Goal: Transaction & Acquisition: Purchase product/service

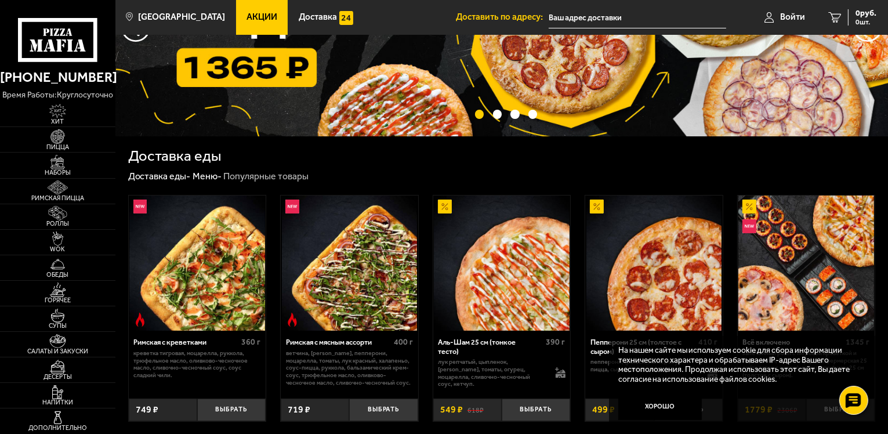
scroll to position [174, 0]
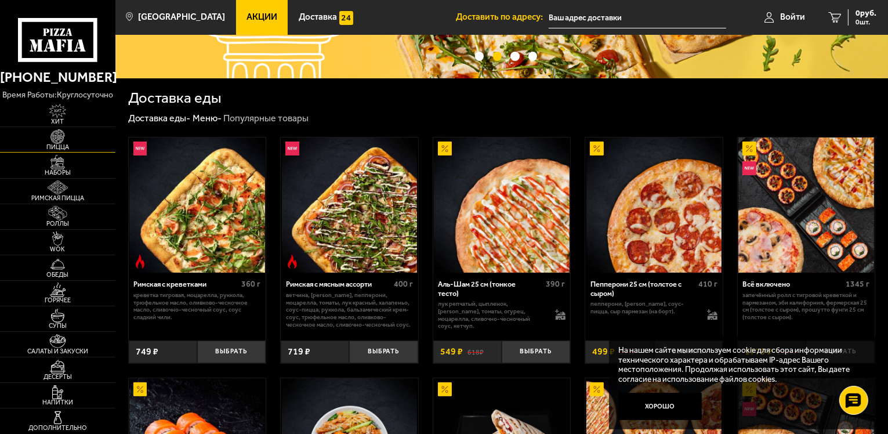
click at [74, 140] on img at bounding box center [57, 136] width 35 height 15
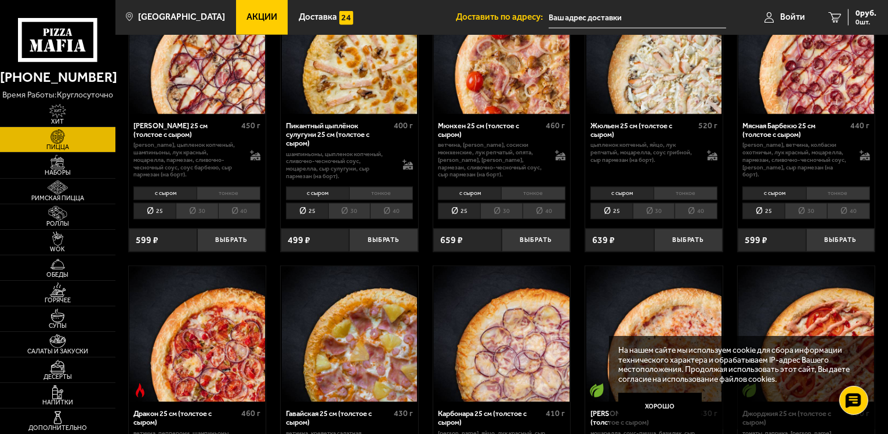
scroll to position [1218, 0]
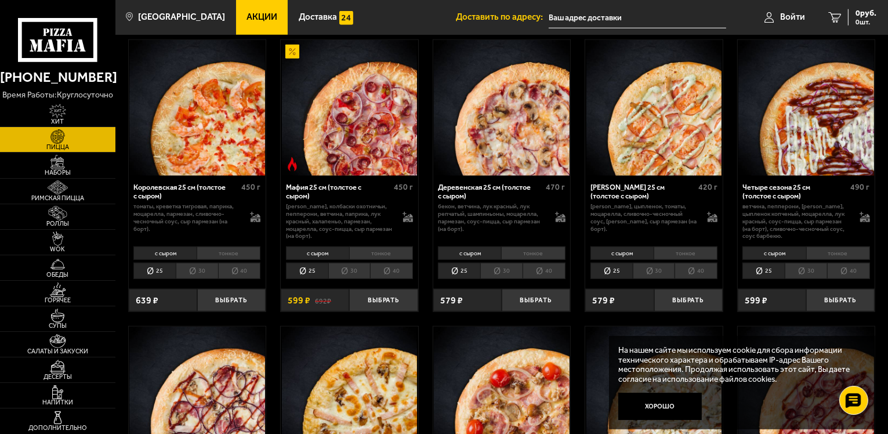
drag, startPoint x: 735, startPoint y: 252, endPoint x: 739, endPoint y: 237, distance: 16.0
click at [534, 247] on li "тонкое" at bounding box center [533, 253] width 64 height 13
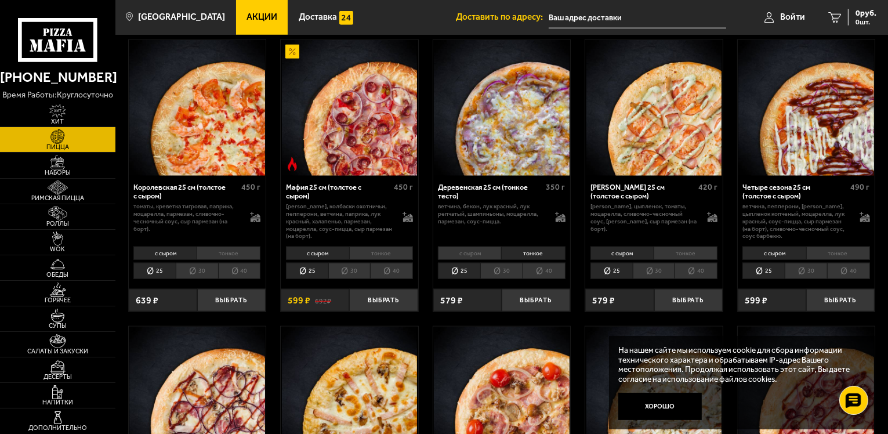
click at [493, 247] on li "с сыром" at bounding box center [469, 253] width 63 height 13
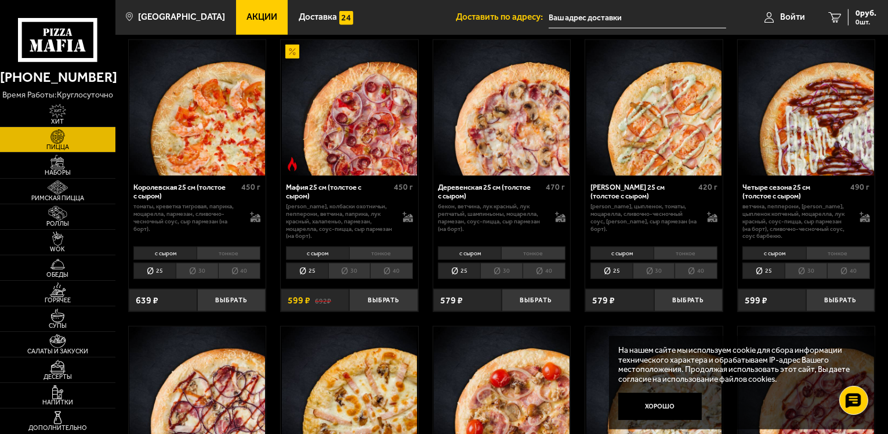
click at [523, 247] on li "тонкое" at bounding box center [533, 253] width 64 height 13
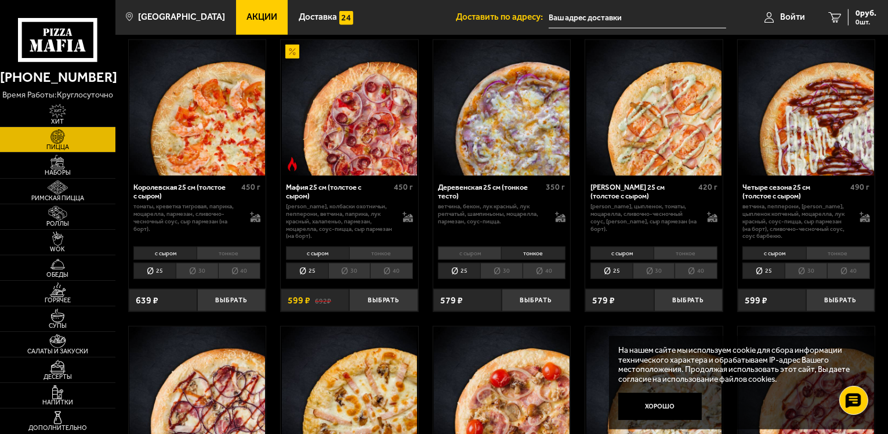
click at [479, 247] on li "с сыром" at bounding box center [469, 253] width 63 height 13
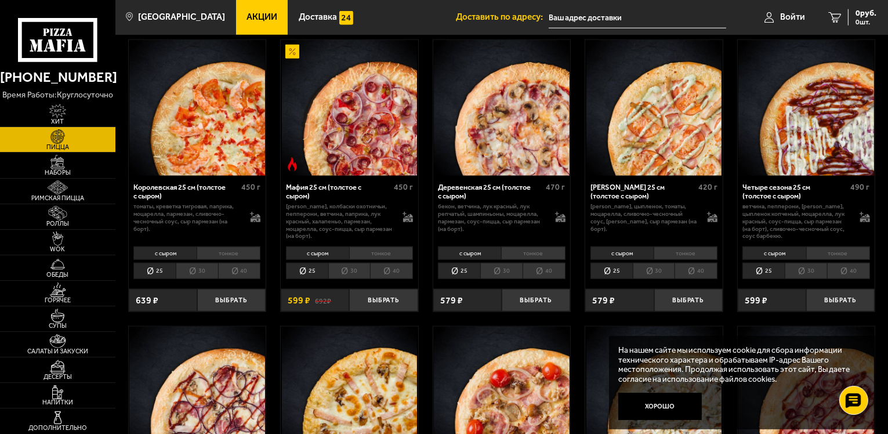
click at [517, 247] on li "тонкое" at bounding box center [533, 253] width 64 height 13
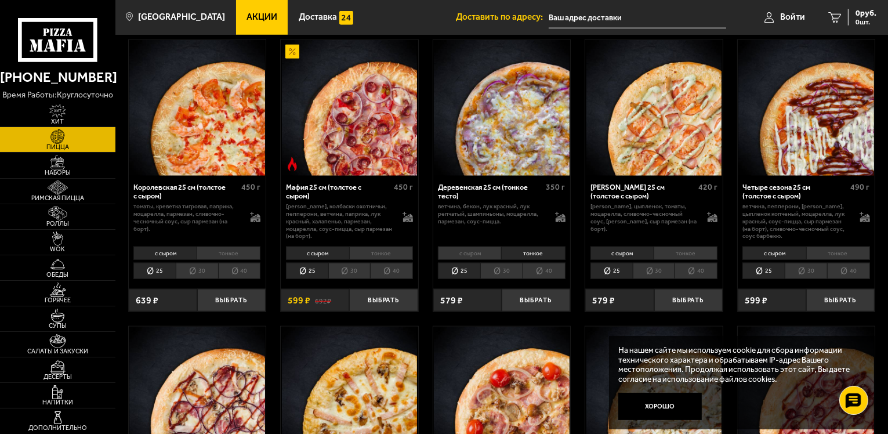
click at [494, 263] on li "30" at bounding box center [501, 271] width 42 height 16
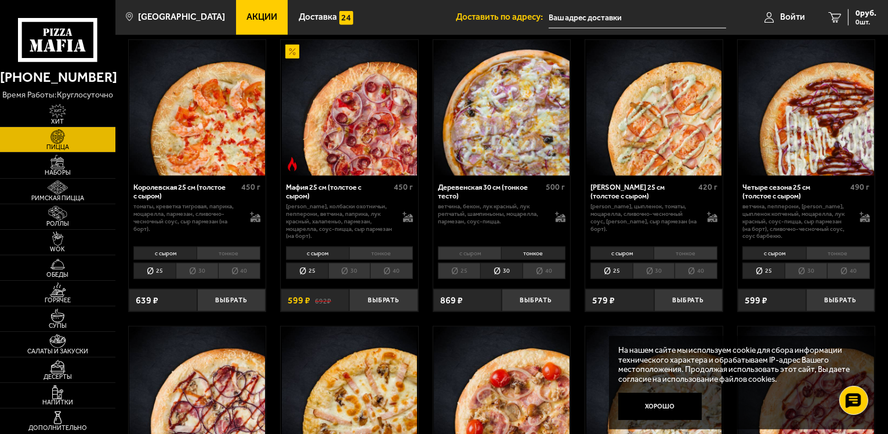
click at [535, 263] on li "40" at bounding box center [544, 271] width 43 height 16
click at [451, 268] on li "25" at bounding box center [459, 271] width 42 height 16
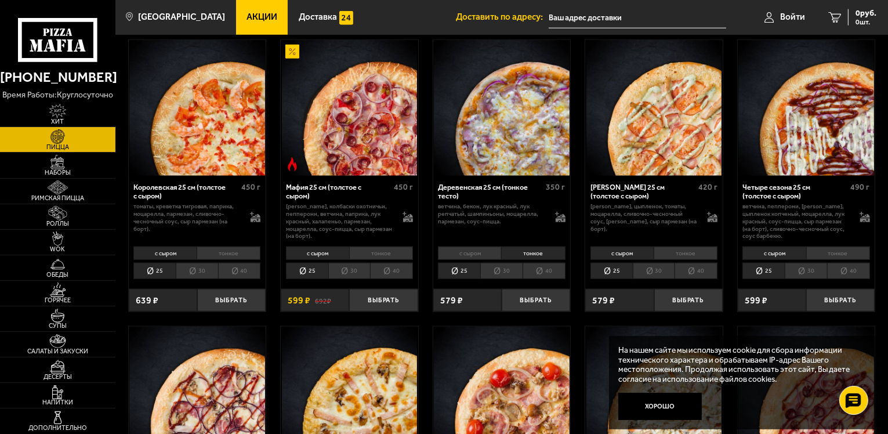
click at [494, 266] on li "30" at bounding box center [501, 271] width 42 height 16
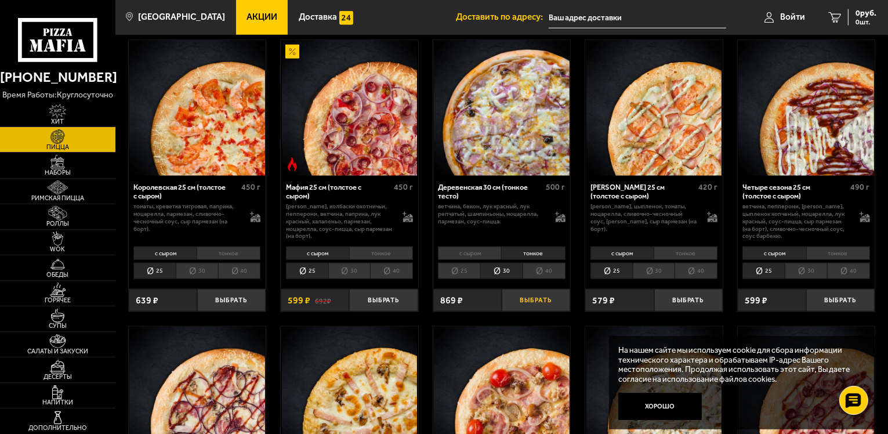
click at [532, 290] on button "Выбрать" at bounding box center [536, 300] width 68 height 23
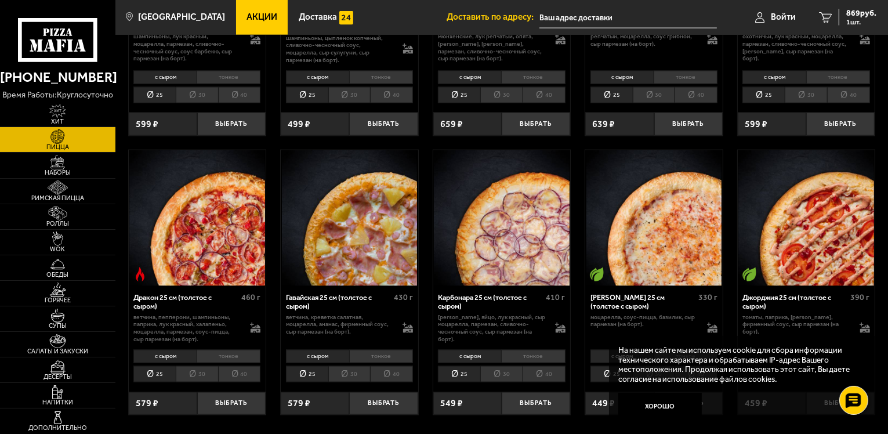
scroll to position [1740, 0]
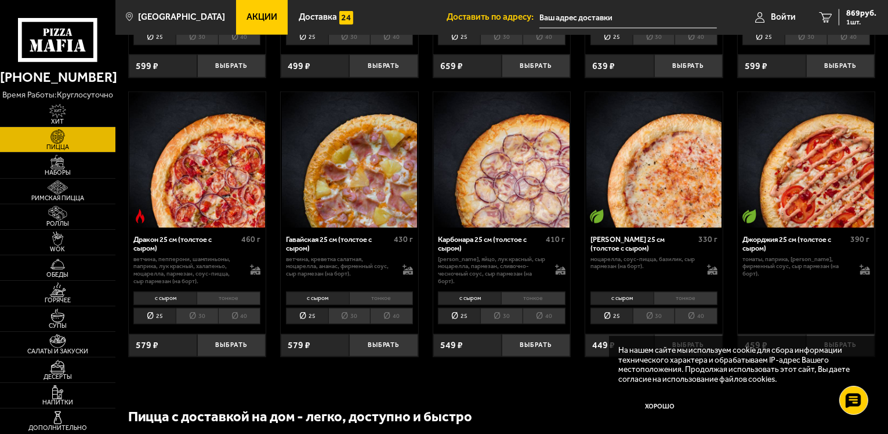
click at [494, 318] on div "с сыром тонкое 25 30 40 Топпинги" at bounding box center [501, 307] width 137 height 38
click at [497, 311] on li "30" at bounding box center [501, 316] width 42 height 16
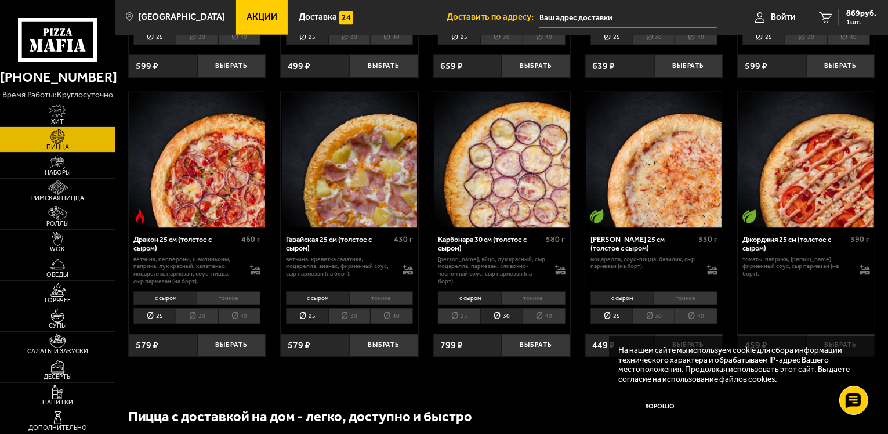
click at [460, 310] on li "25" at bounding box center [459, 316] width 42 height 16
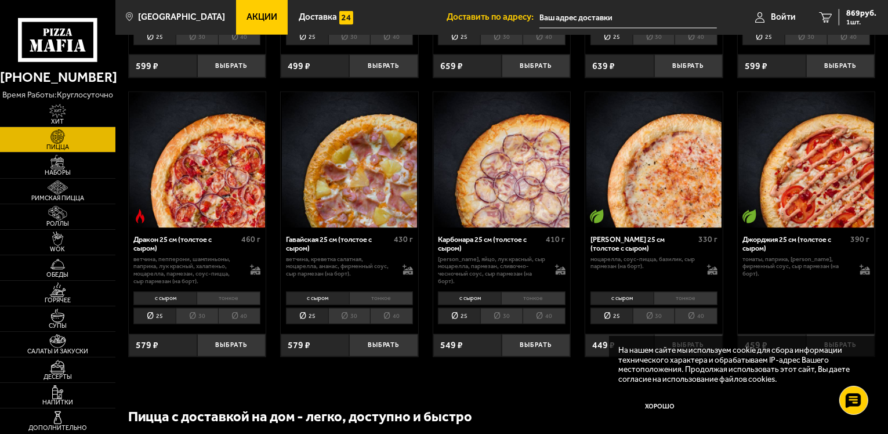
click at [529, 308] on li "40" at bounding box center [544, 316] width 43 height 16
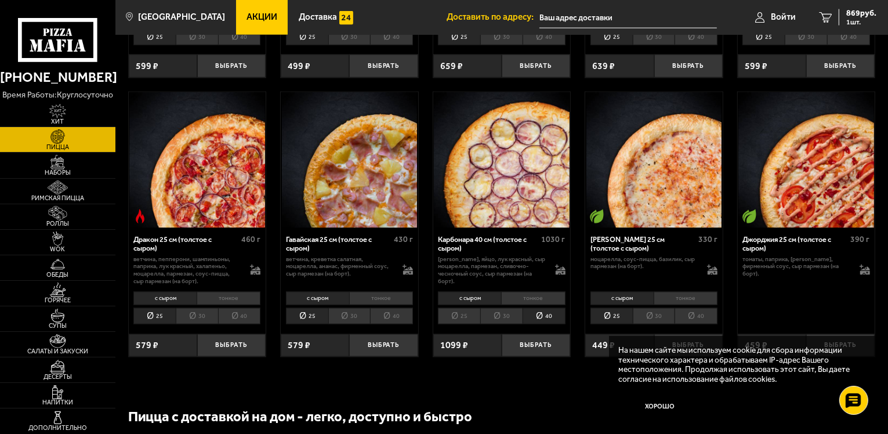
click at [502, 311] on li "30" at bounding box center [501, 316] width 42 height 16
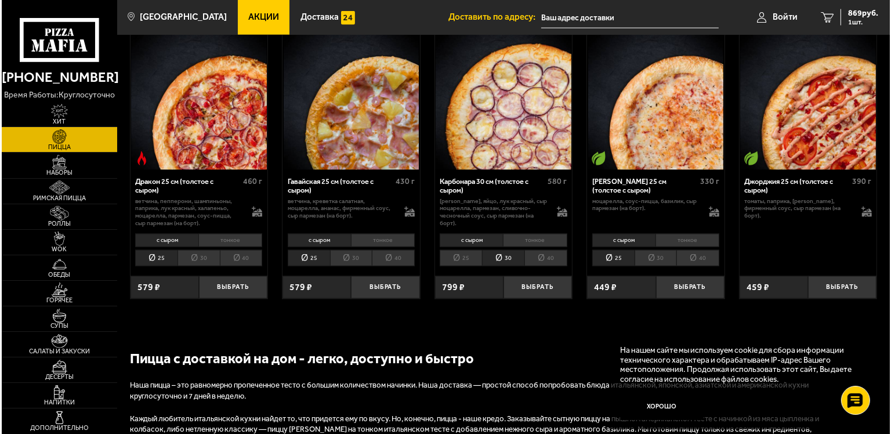
scroll to position [1682, 0]
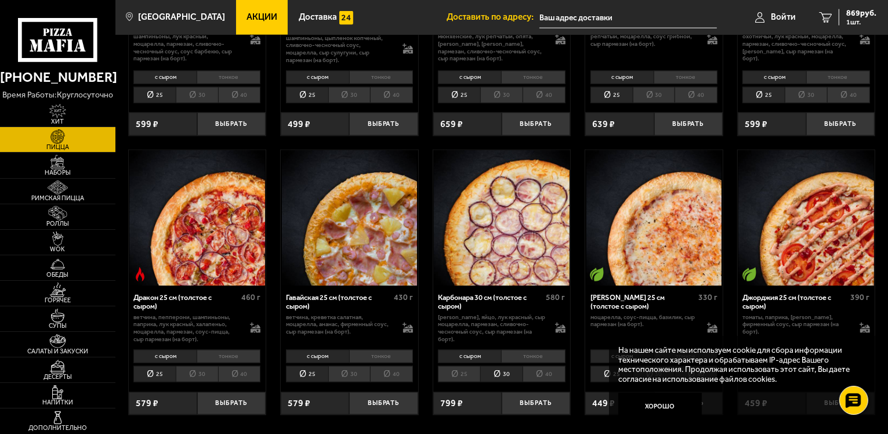
click at [535, 350] on li "тонкое" at bounding box center [533, 356] width 64 height 13
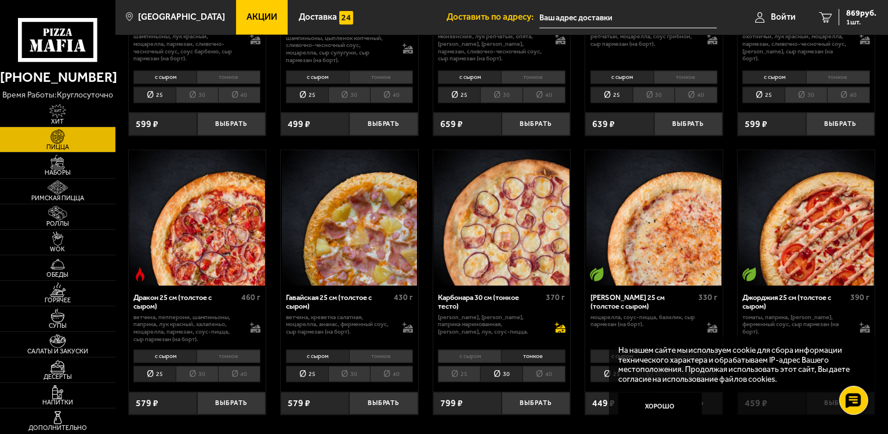
click at [557, 325] on icon at bounding box center [561, 329] width 10 height 8
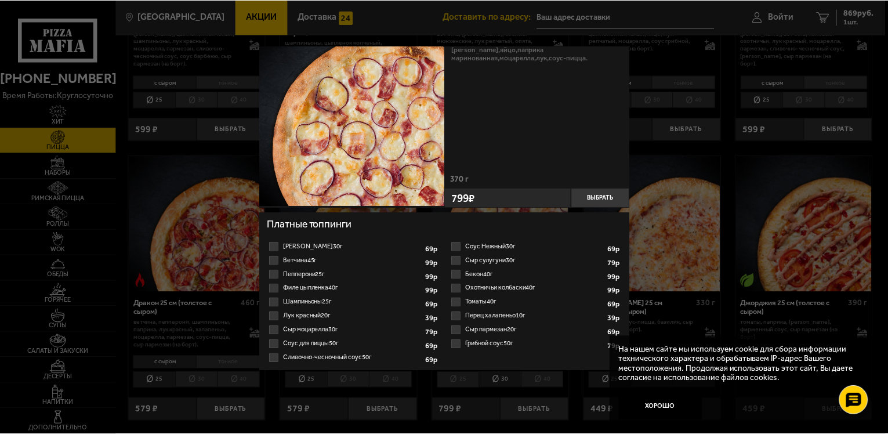
scroll to position [0, 0]
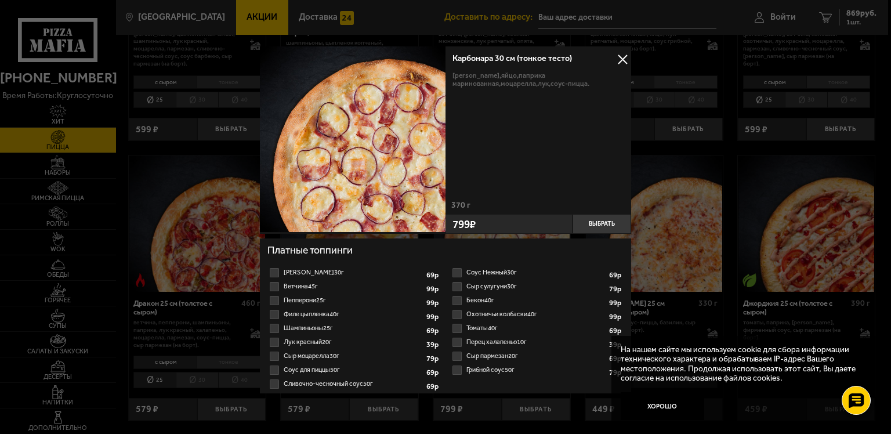
click at [620, 59] on button at bounding box center [622, 59] width 17 height 17
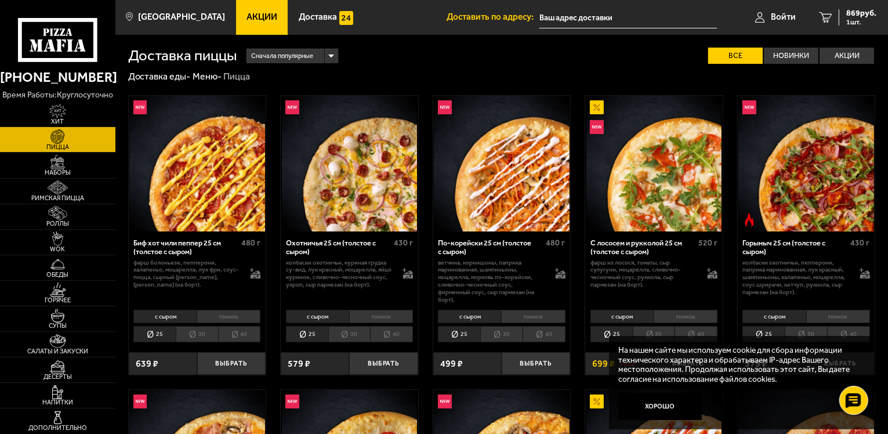
click at [331, 58] on div "Сначала популярные" at bounding box center [292, 56] width 91 height 15
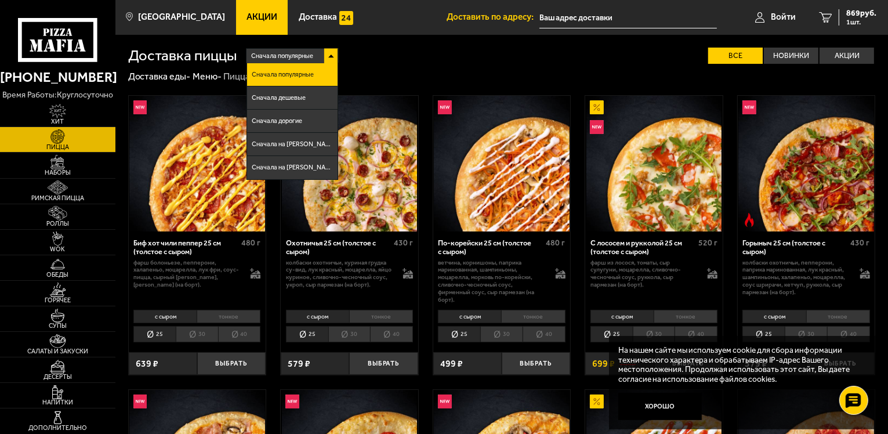
click at [332, 56] on div "Сначала популярные" at bounding box center [292, 56] width 91 height 15
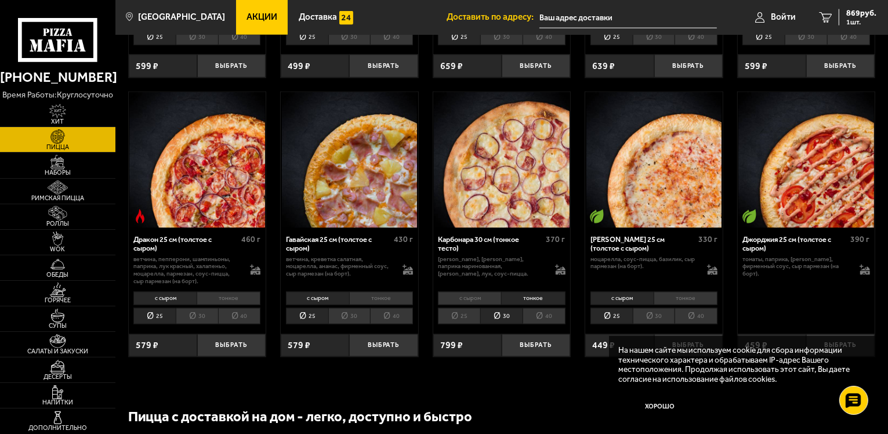
scroll to position [1508, 0]
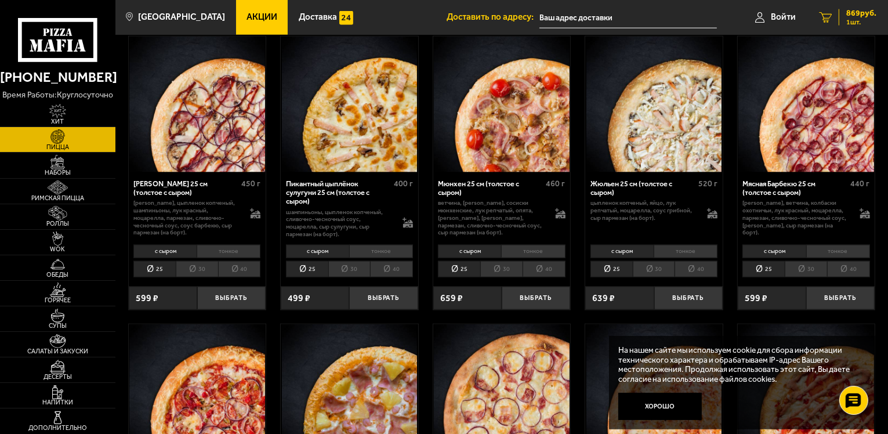
click at [849, 13] on span "869 руб." at bounding box center [861, 13] width 30 height 8
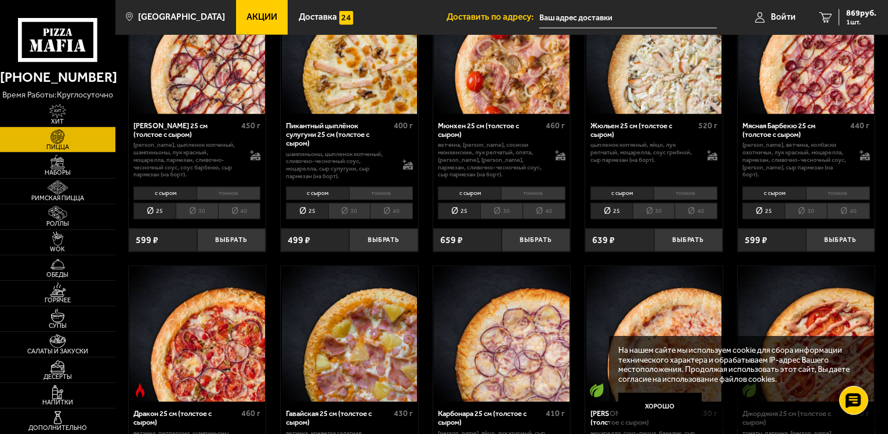
scroll to position [1450, 0]
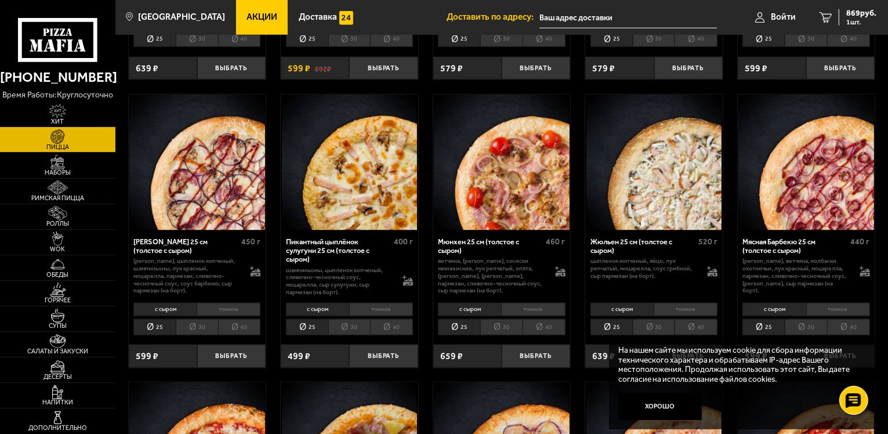
click at [508, 319] on li "30" at bounding box center [501, 327] width 42 height 16
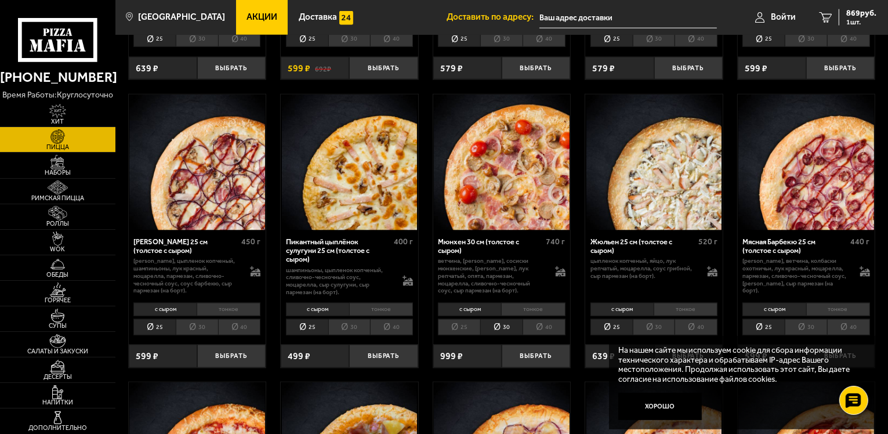
click at [469, 322] on li "25" at bounding box center [459, 327] width 42 height 16
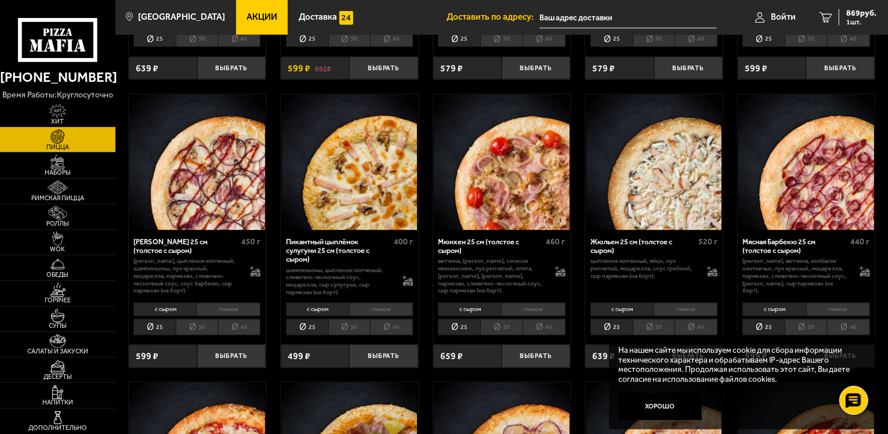
click at [500, 319] on li "30" at bounding box center [501, 327] width 42 height 16
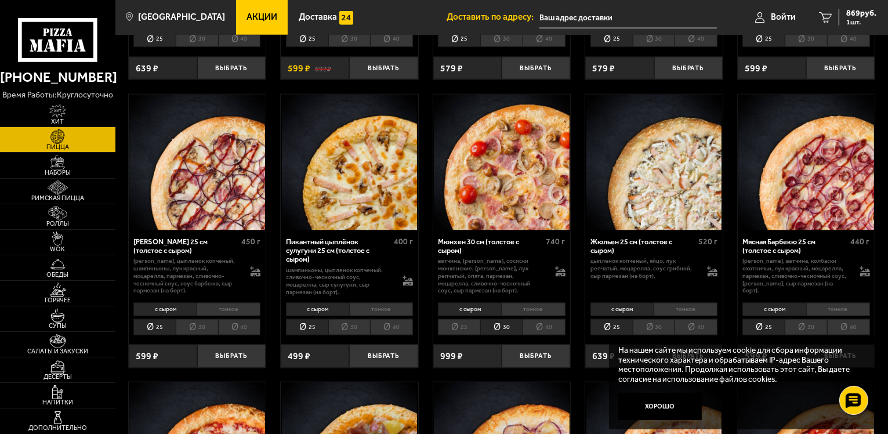
click at [515, 303] on li "тонкое" at bounding box center [533, 309] width 64 height 13
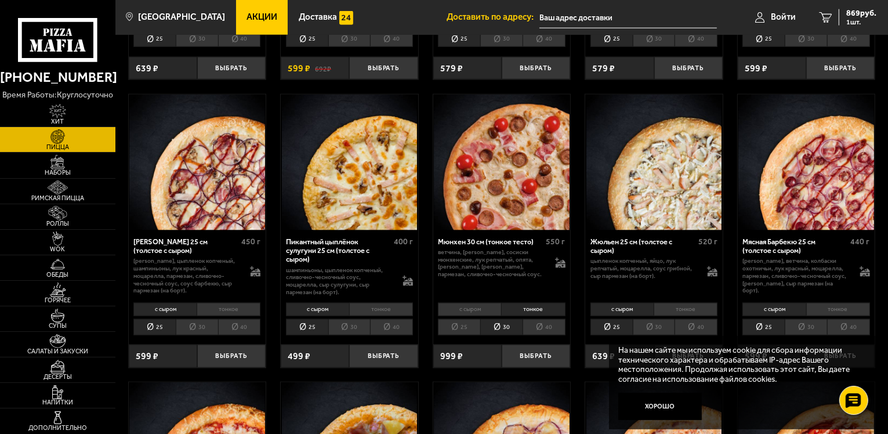
click at [467, 319] on li "25" at bounding box center [459, 327] width 42 height 16
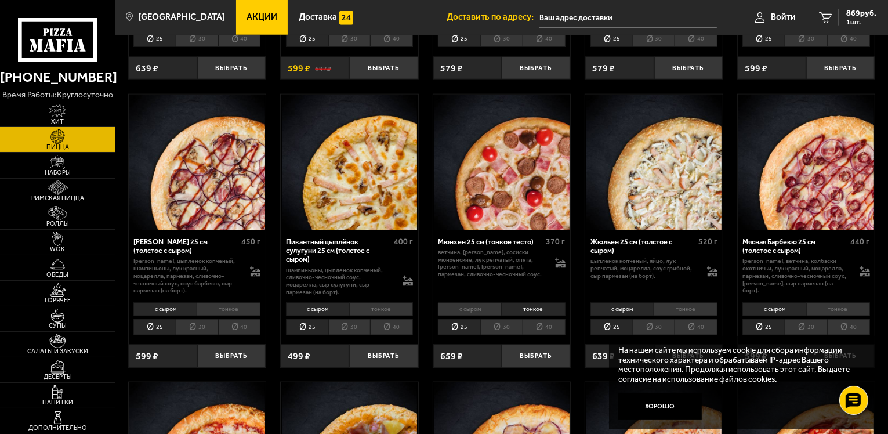
click at [508, 319] on li "30" at bounding box center [501, 327] width 42 height 16
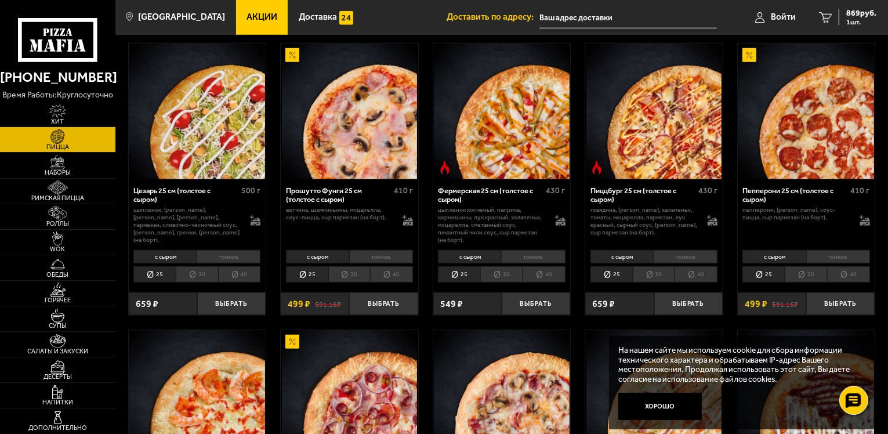
scroll to position [870, 0]
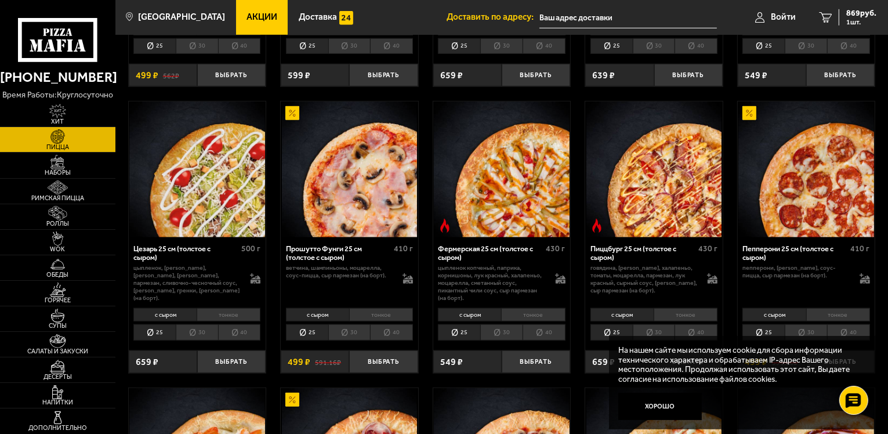
click at [398, 308] on li "тонкое" at bounding box center [381, 314] width 64 height 13
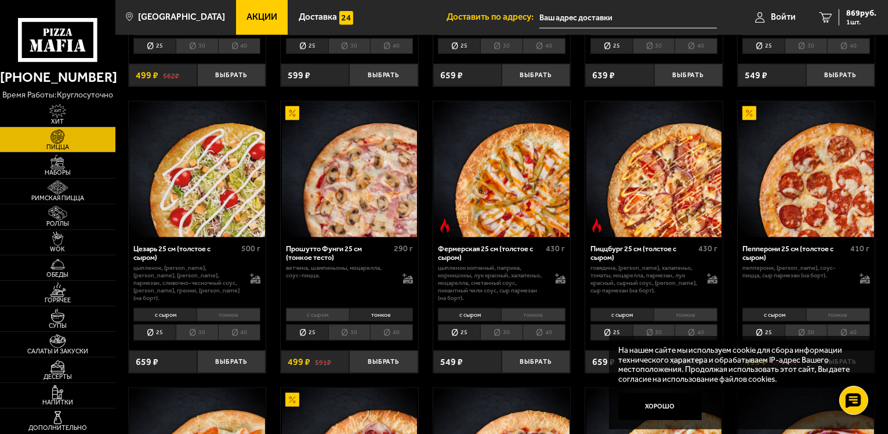
click at [355, 324] on li "30" at bounding box center [349, 332] width 42 height 16
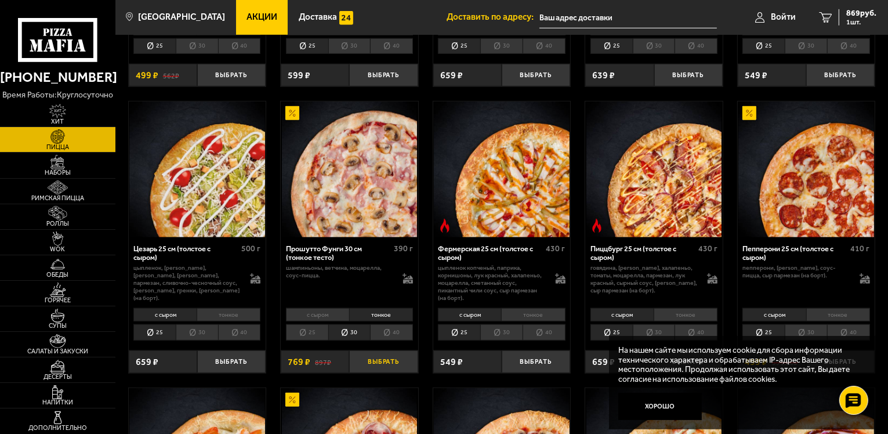
click at [366, 354] on button "Выбрать" at bounding box center [383, 361] width 68 height 23
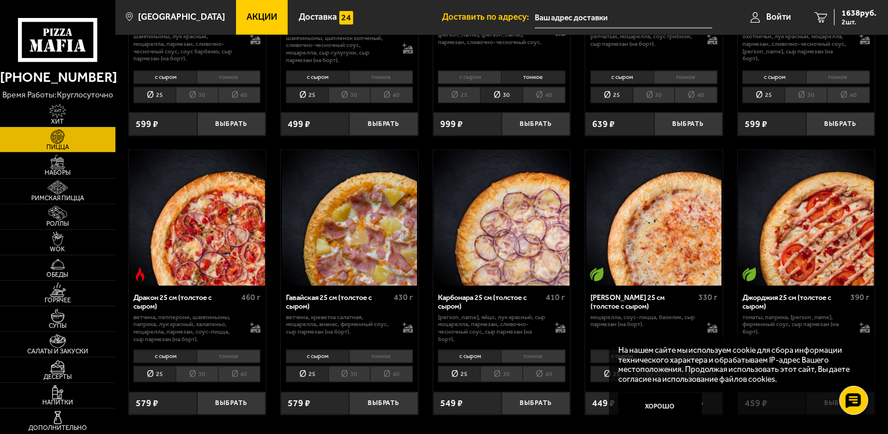
scroll to position [1740, 0]
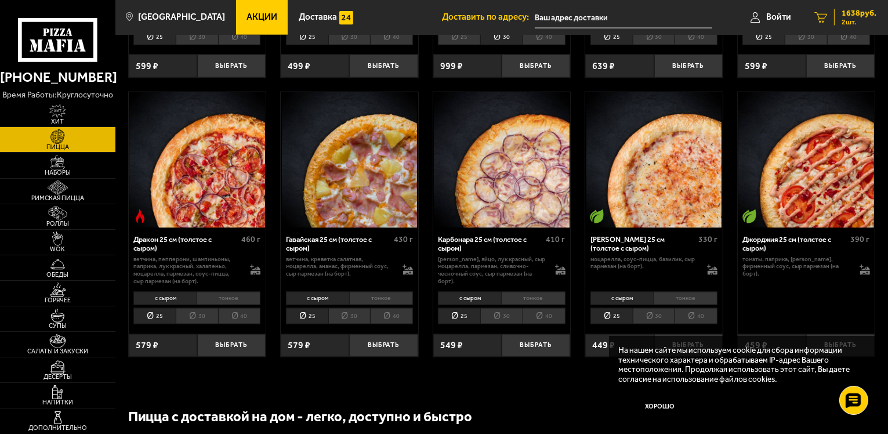
click at [843, 20] on span "2 шт." at bounding box center [859, 22] width 35 height 7
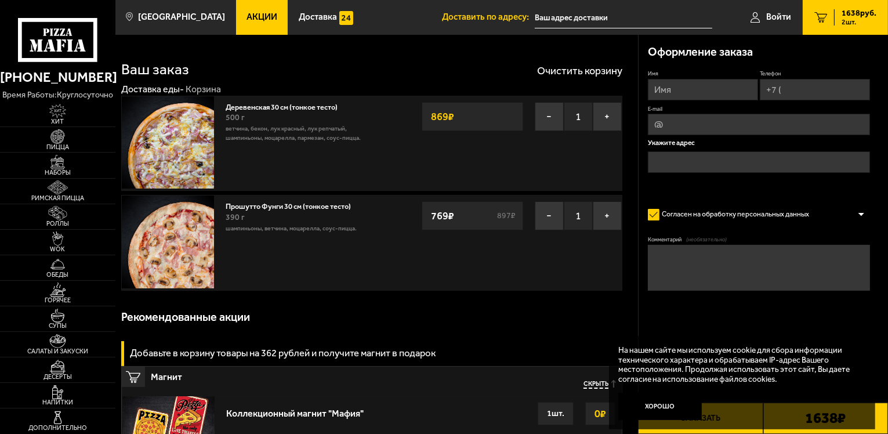
click at [708, 99] on input "Имя" at bounding box center [703, 89] width 110 height 21
click at [700, 97] on input "Имя" at bounding box center [703, 89] width 110 height 21
click at [790, 90] on input "Телефон" at bounding box center [815, 89] width 110 height 21
click at [859, 212] on div at bounding box center [861, 215] width 17 height 9
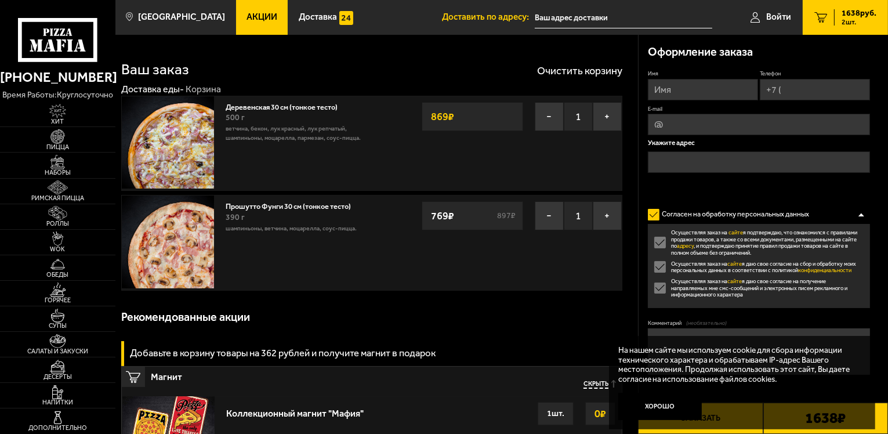
click at [861, 212] on div at bounding box center [861, 215] width 17 height 9
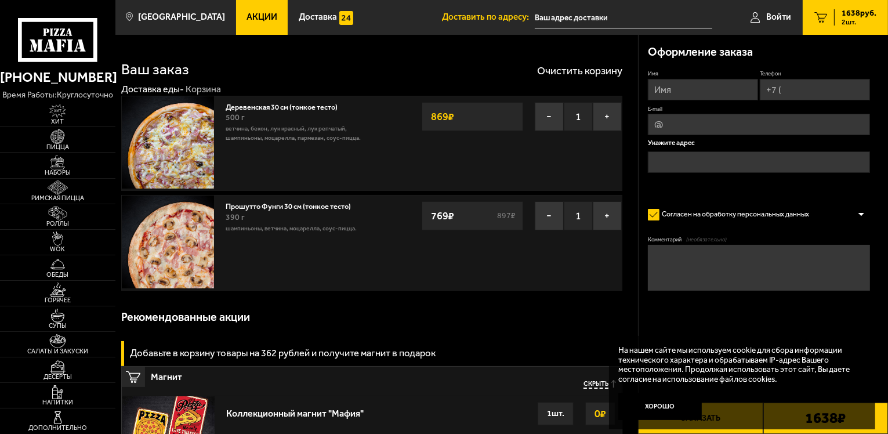
click at [666, 126] on input "E-mail" at bounding box center [759, 124] width 222 height 21
click at [671, 160] on input "text" at bounding box center [759, 161] width 222 height 21
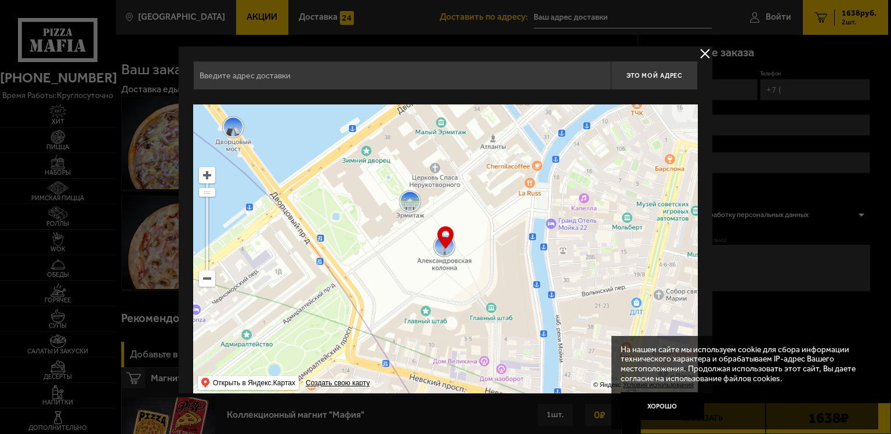
click at [378, 86] on input "text" at bounding box center [402, 75] width 418 height 29
click at [253, 79] on input "text" at bounding box center [402, 75] width 418 height 29
click at [701, 53] on button "delivery type" at bounding box center [705, 53] width 15 height 15
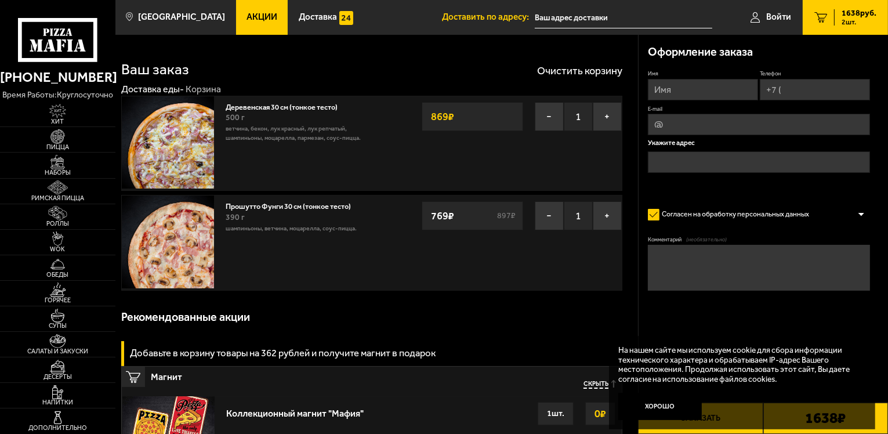
click at [689, 82] on input "Имя" at bounding box center [703, 89] width 110 height 21
click at [687, 97] on input "Имя" at bounding box center [703, 89] width 110 height 21
drag, startPoint x: 764, startPoint y: 89, endPoint x: 781, endPoint y: 89, distance: 16.8
click at [781, 89] on input "Телефон" at bounding box center [815, 89] width 110 height 21
click at [698, 95] on input "Имя" at bounding box center [703, 89] width 110 height 21
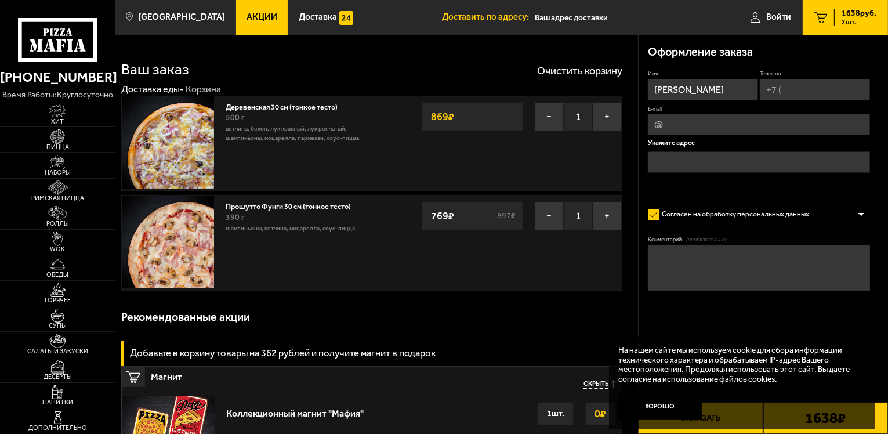
type input "Галина"
click at [780, 81] on input "Телефон" at bounding box center [815, 89] width 110 height 21
click at [695, 131] on input "E-mail" at bounding box center [759, 125] width 222 height 21
drag, startPoint x: 855, startPoint y: 86, endPoint x: 753, endPoint y: 104, distance: 103.2
click at [753, 104] on div "Имя Галина Телефон Применить скидку Вы будете зарегистрированы автоматически. +…" at bounding box center [759, 132] width 222 height 125
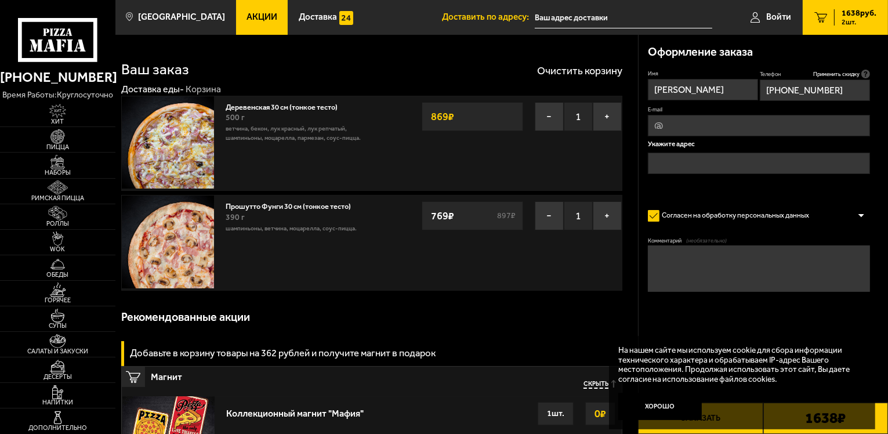
type input "+7 ("
click at [730, 96] on input "Галина" at bounding box center [703, 89] width 110 height 21
type input "Г"
type input "Елена"
click at [800, 92] on input "Телефон" at bounding box center [815, 89] width 110 height 21
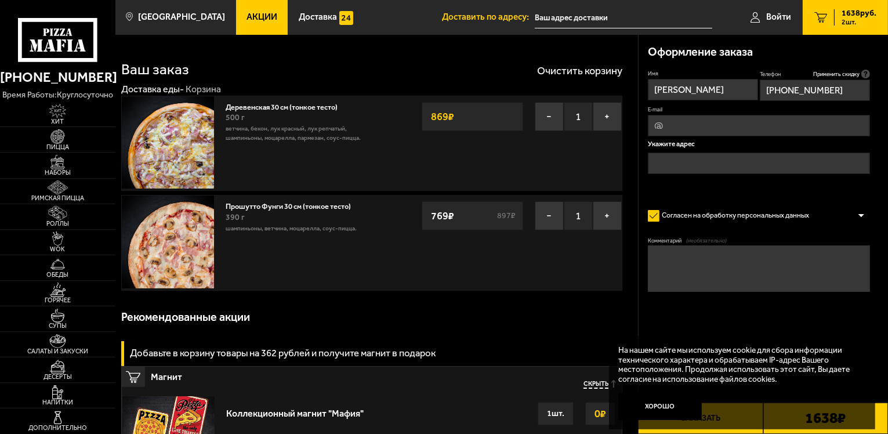
type input "+7 (911) 098-20-13"
click at [733, 124] on input "E-mail" at bounding box center [759, 125] width 222 height 21
click at [730, 122] on input "E-mail" at bounding box center [759, 125] width 222 height 21
click at [664, 411] on button "Хорошо" at bounding box center [660, 407] width 84 height 28
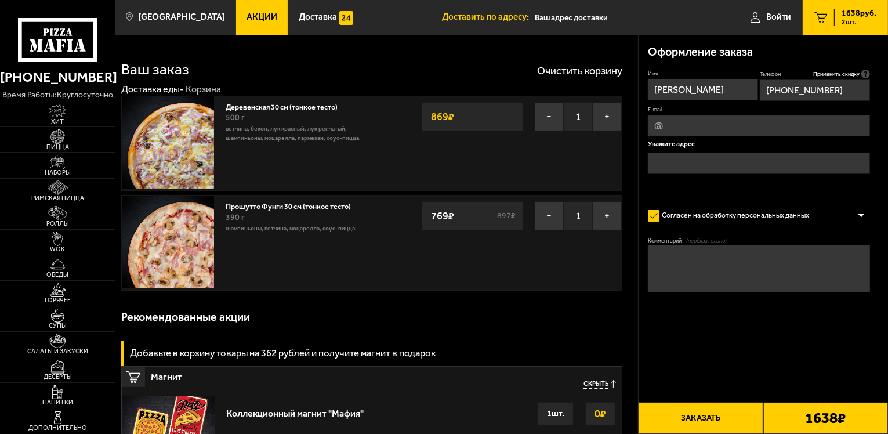
click at [693, 128] on input "E-mail" at bounding box center [759, 125] width 222 height 21
type input "dovgiallo.eo@gmail.com"
click at [695, 156] on input "text" at bounding box center [759, 163] width 222 height 21
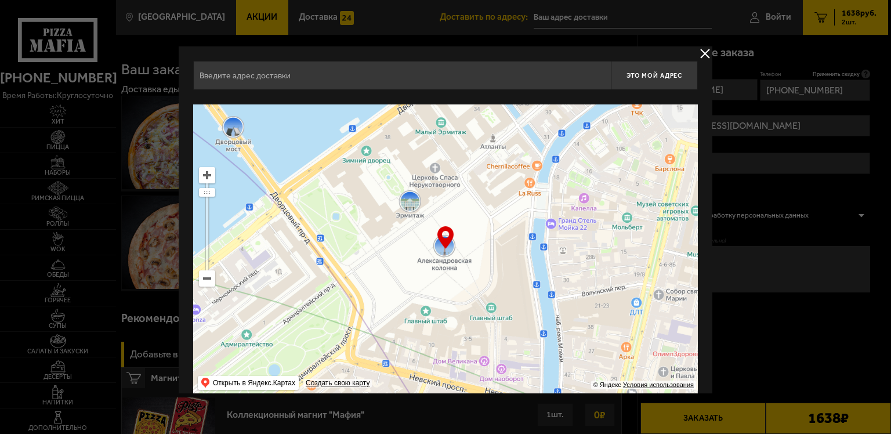
click at [374, 78] on input "text" at bounding box center [402, 75] width 418 height 29
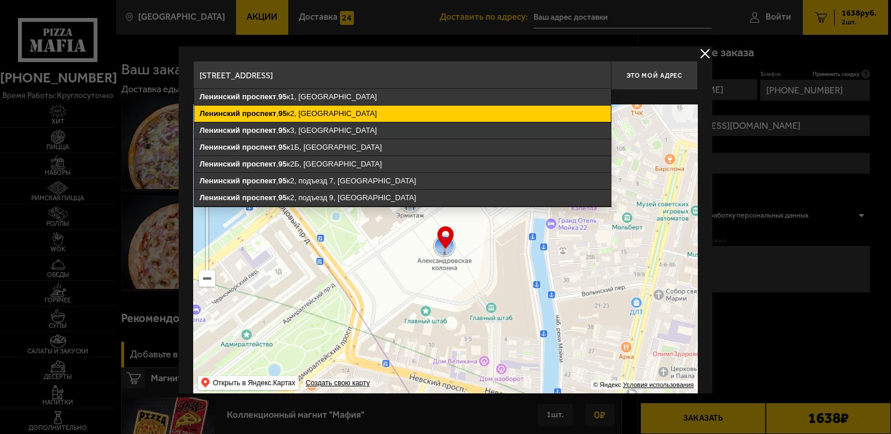
click at [344, 114] on ymaps "Ленинский проспект , 95 к2, Санкт-Петербург" at bounding box center [402, 114] width 416 height 16
type input "Санкт-Петербург, Ленинский проспект, 95к2"
type input "[STREET_ADDRESS]"
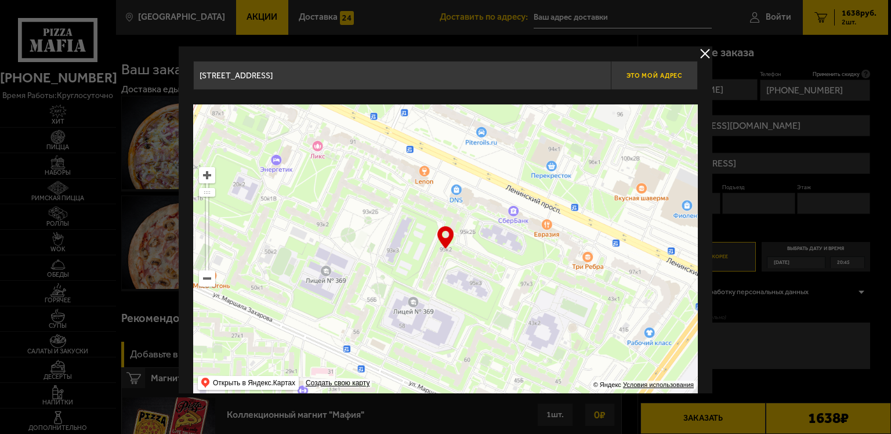
click at [653, 83] on button "Это мой адрес" at bounding box center [654, 75] width 87 height 29
type input "[STREET_ADDRESS]"
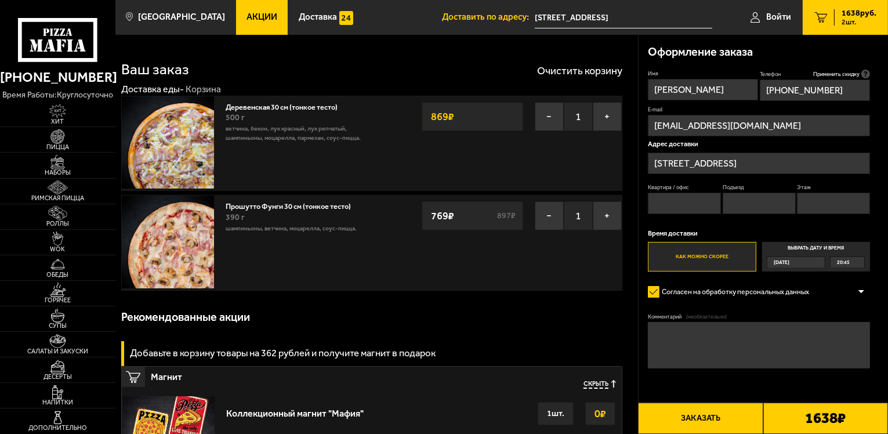
click at [684, 197] on input "Квартира / офис" at bounding box center [684, 203] width 73 height 21
type input "815"
click at [742, 206] on input "Подъезд" at bounding box center [759, 203] width 73 height 21
type input "10"
click at [811, 202] on input "Этаж" at bounding box center [833, 203] width 73 height 21
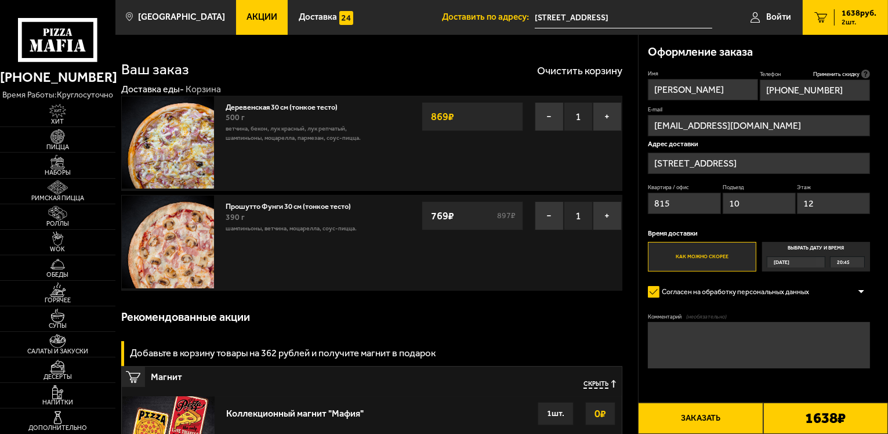
type input "12"
click at [735, 254] on label "Как можно скорее" at bounding box center [702, 257] width 108 height 30
click at [0, 0] on input "Как можно скорее" at bounding box center [0, 0] width 0 height 0
click at [798, 265] on div "Сегодня" at bounding box center [791, 262] width 49 height 10
click at [0, 0] on input "Выбрать дату и время Сегодня 20:45" at bounding box center [0, 0] width 0 height 0
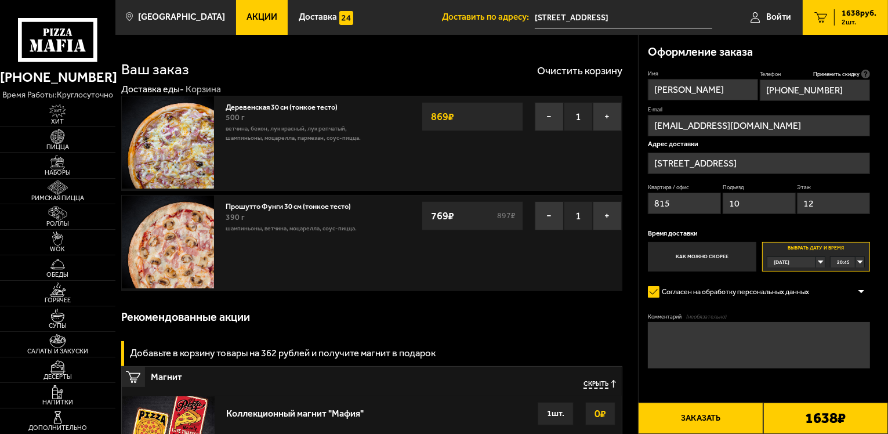
click at [859, 264] on div "20:45" at bounding box center [848, 262] width 34 height 10
click at [841, 274] on span "20:45" at bounding box center [844, 272] width 13 height 10
click at [716, 416] on button "Заказать" at bounding box center [700, 418] width 125 height 31
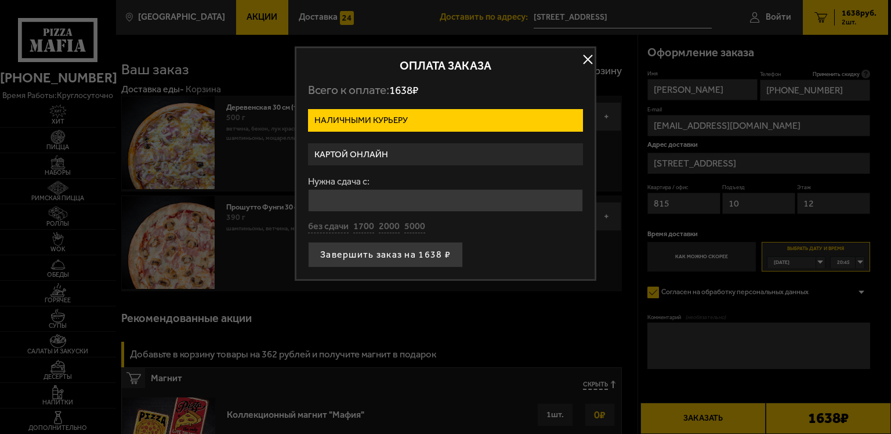
click at [394, 154] on label "Картой онлайн" at bounding box center [445, 154] width 275 height 23
click at [0, 0] on input "Картой онлайн" at bounding box center [0, 0] width 0 height 0
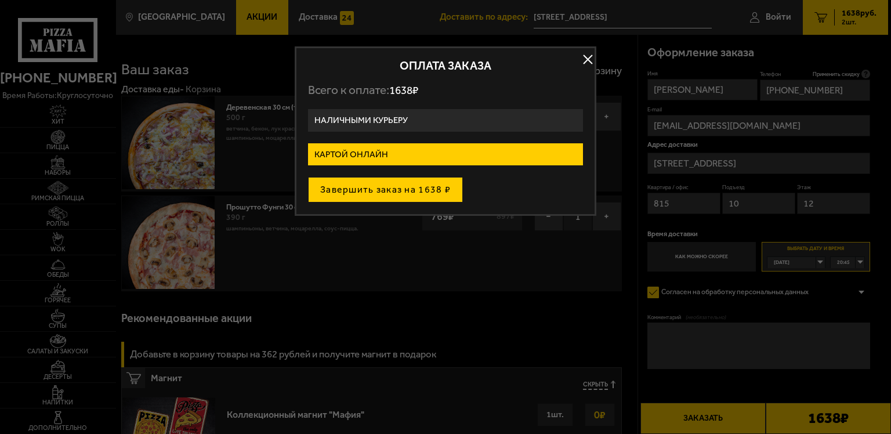
click at [394, 191] on button "Завершить заказ на 1638 ₽" at bounding box center [385, 190] width 155 height 26
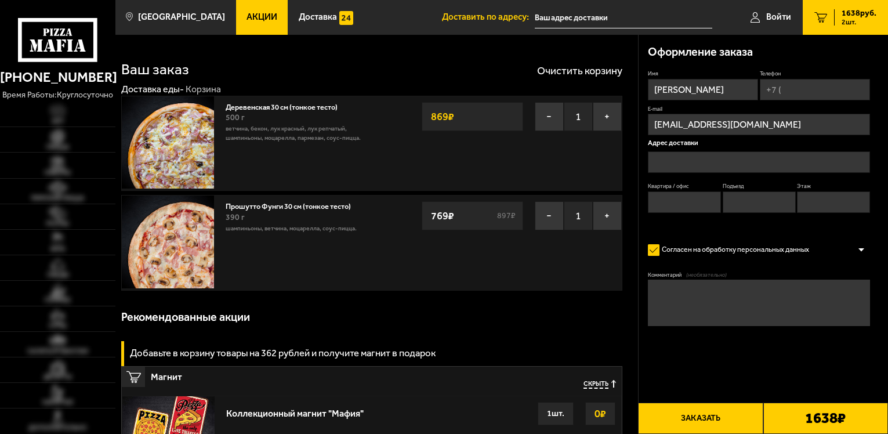
type input "[STREET_ADDRESS]"
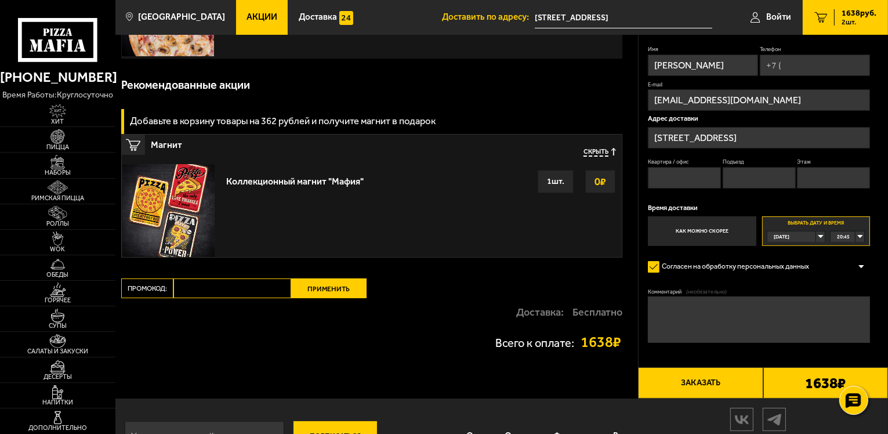
scroll to position [271, 0]
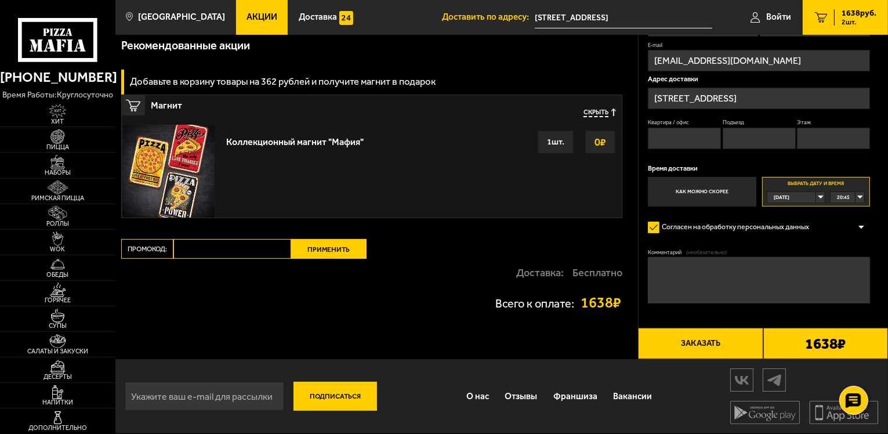
click at [724, 346] on button "Заказать" at bounding box center [700, 343] width 125 height 31
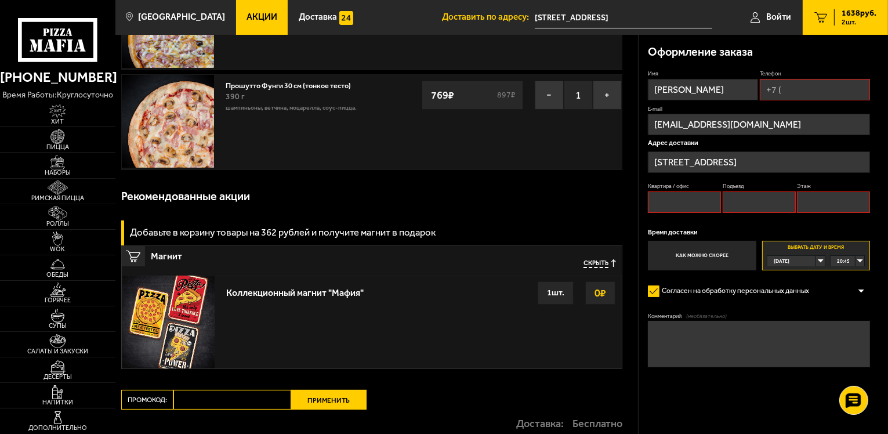
scroll to position [99, 0]
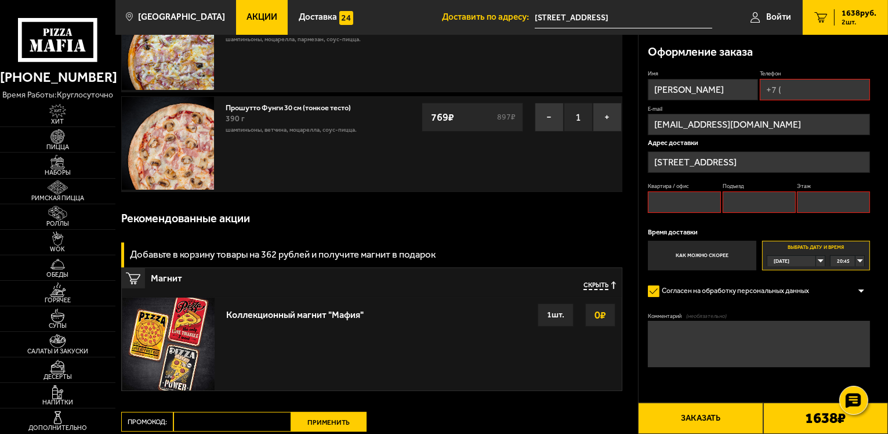
click at [796, 86] on input "Телефон" at bounding box center [815, 89] width 110 height 21
type input "+7 (911) 098-20-13"
click at [663, 194] on input "Квартира / офис" at bounding box center [684, 203] width 73 height 21
type input "815"
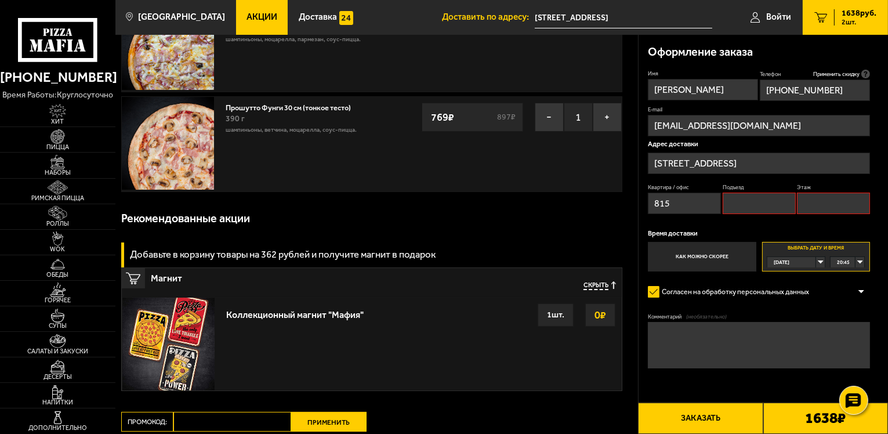
click at [743, 211] on input "Подъезд" at bounding box center [759, 203] width 73 height 21
type input "10"
click at [823, 204] on input "Этаж" at bounding box center [833, 203] width 73 height 21
type input "12"
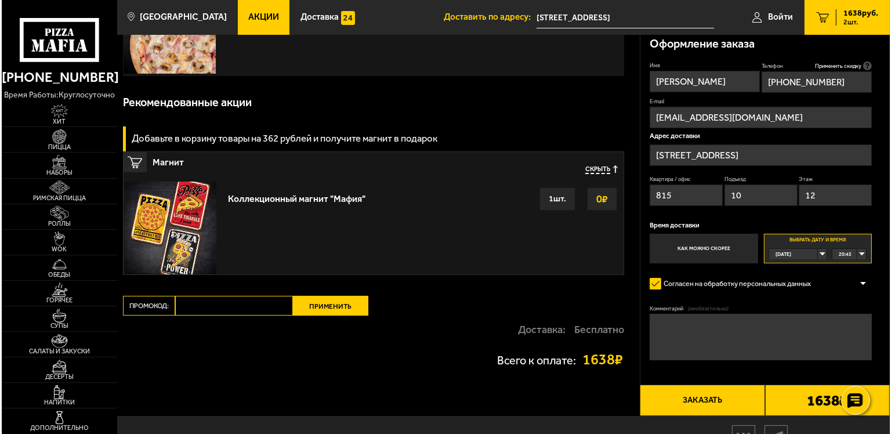
scroll to position [271, 0]
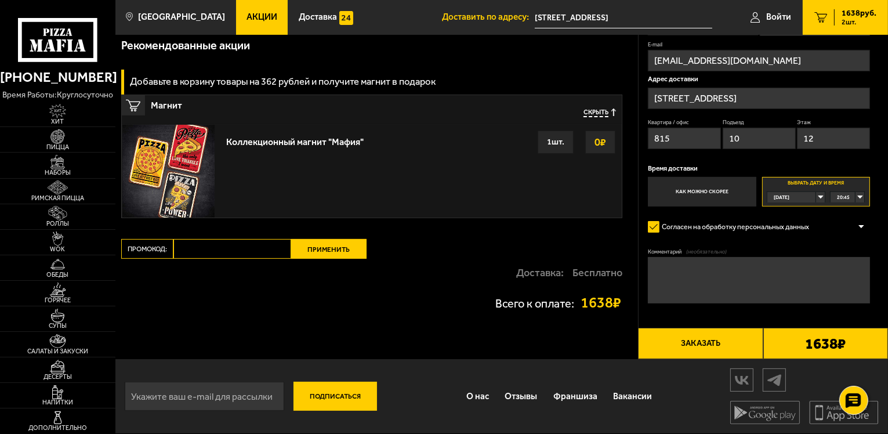
click at [725, 341] on button "Заказать" at bounding box center [700, 343] width 125 height 31
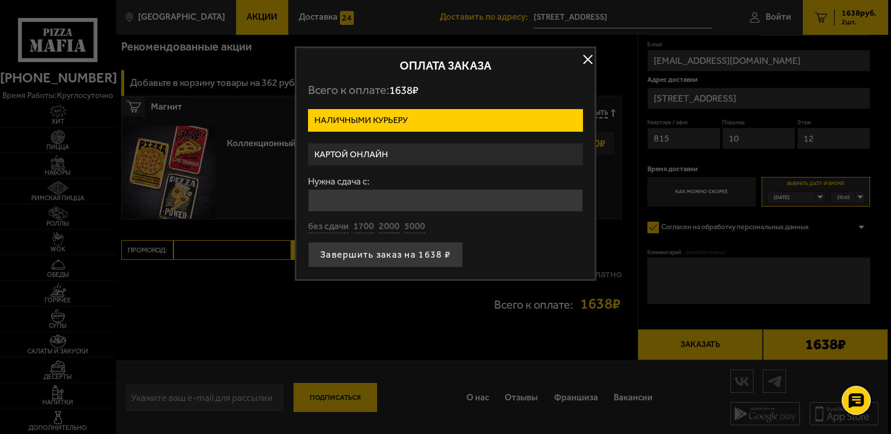
click at [403, 114] on label "Наличными курьеру" at bounding box center [445, 120] width 275 height 23
click at [0, 0] on input "Наличными курьеру" at bounding box center [0, 0] width 0 height 0
click at [413, 118] on label "Наличными курьеру" at bounding box center [445, 120] width 275 height 23
click at [0, 0] on input "Наличными курьеру" at bounding box center [0, 0] width 0 height 0
click at [412, 117] on label "Наличными курьеру" at bounding box center [445, 120] width 275 height 23
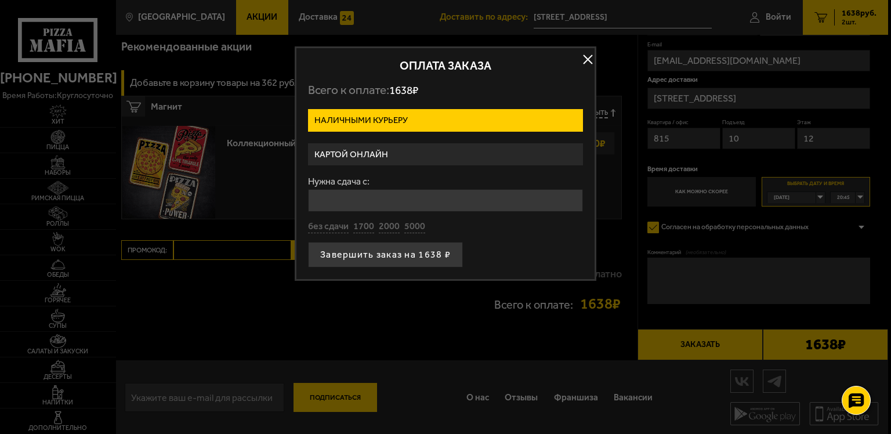
click at [0, 0] on input "Наличными курьеру" at bounding box center [0, 0] width 0 height 0
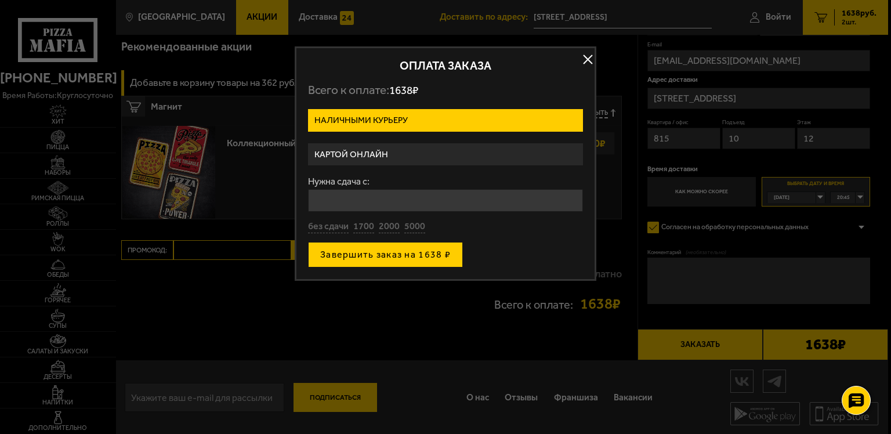
click at [447, 259] on button "Завершить заказ на 1638 ₽" at bounding box center [385, 255] width 155 height 26
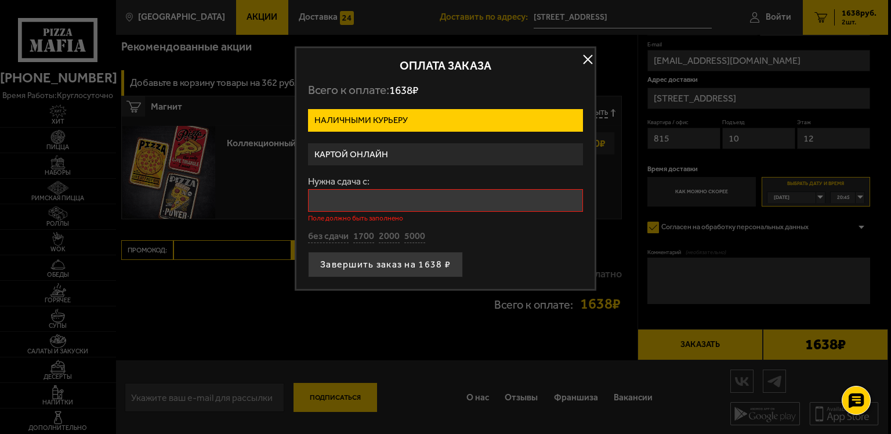
click at [393, 196] on input "Нужна сдача с:" at bounding box center [445, 200] width 275 height 23
click at [368, 237] on button "1700" at bounding box center [363, 236] width 21 height 13
type input "1700"
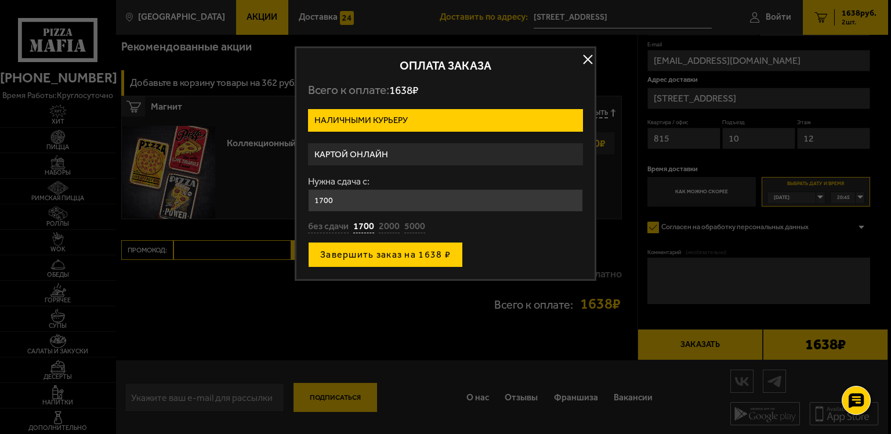
click at [387, 258] on button "Завершить заказ на 1638 ₽" at bounding box center [385, 255] width 155 height 26
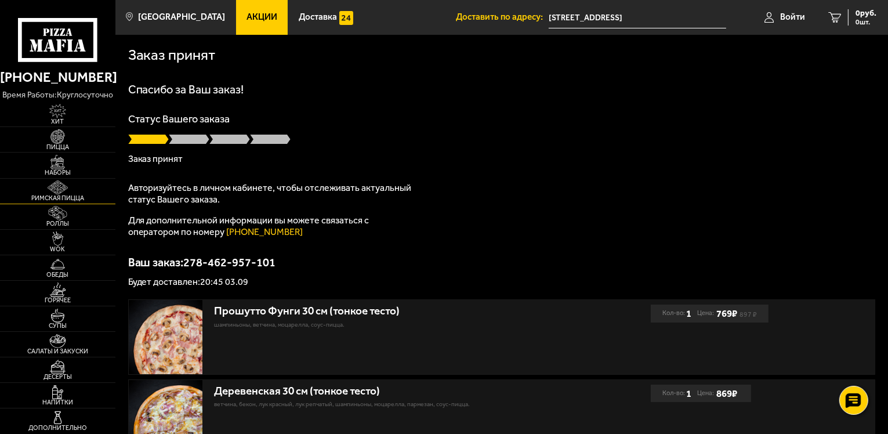
click at [77, 189] on link "Римская пицца" at bounding box center [57, 191] width 115 height 25
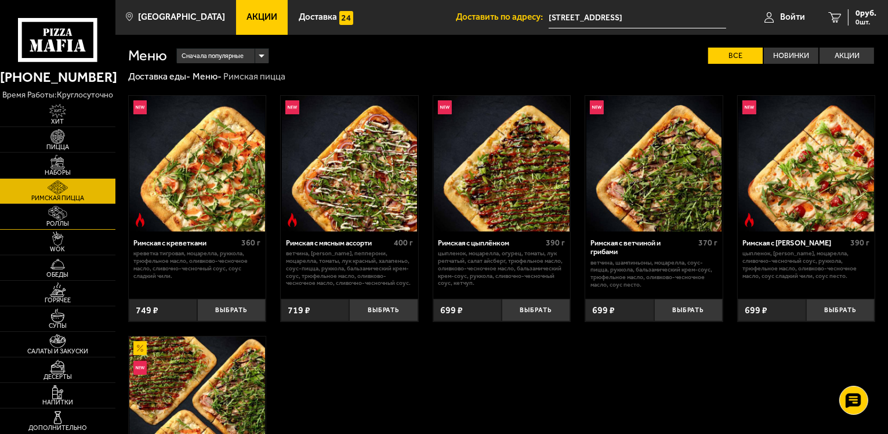
click at [61, 220] on span "Роллы" at bounding box center [57, 223] width 115 height 6
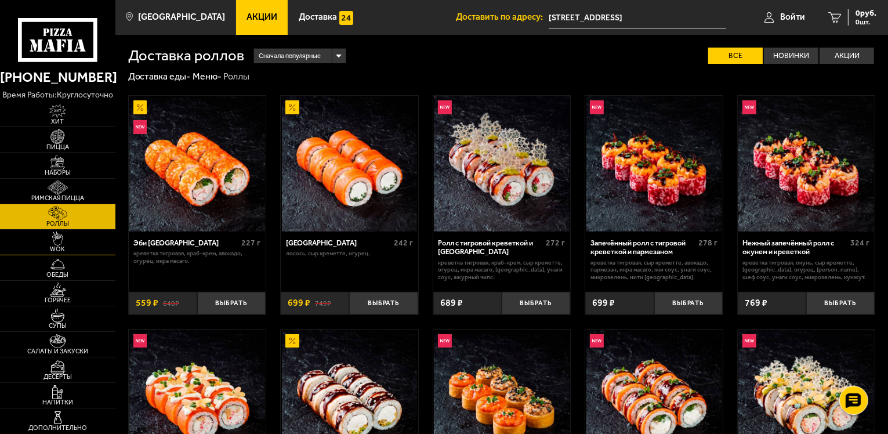
click at [71, 248] on span "WOK" at bounding box center [57, 249] width 115 height 6
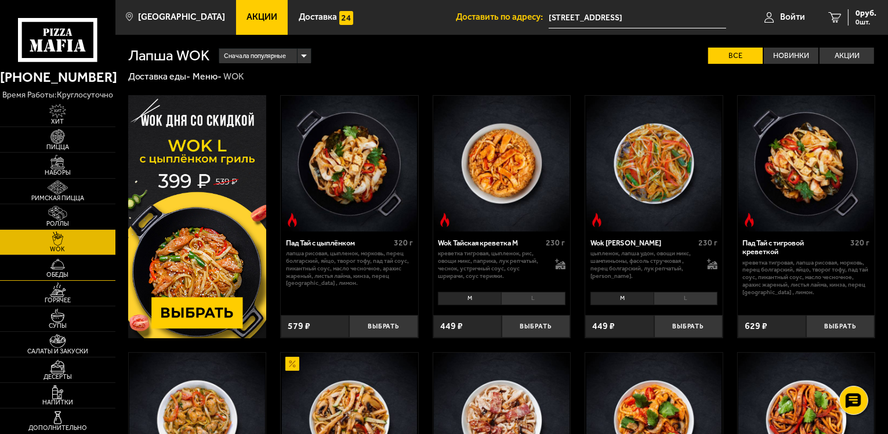
click at [74, 266] on img at bounding box center [57, 264] width 35 height 15
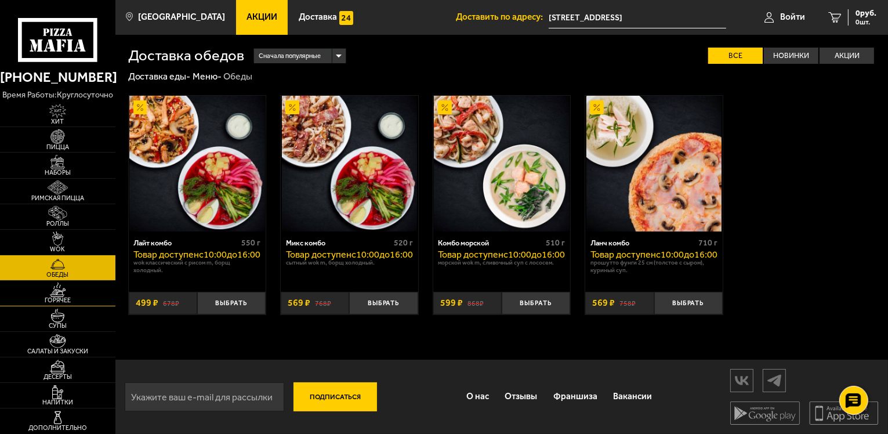
click at [74, 290] on img at bounding box center [57, 289] width 35 height 15
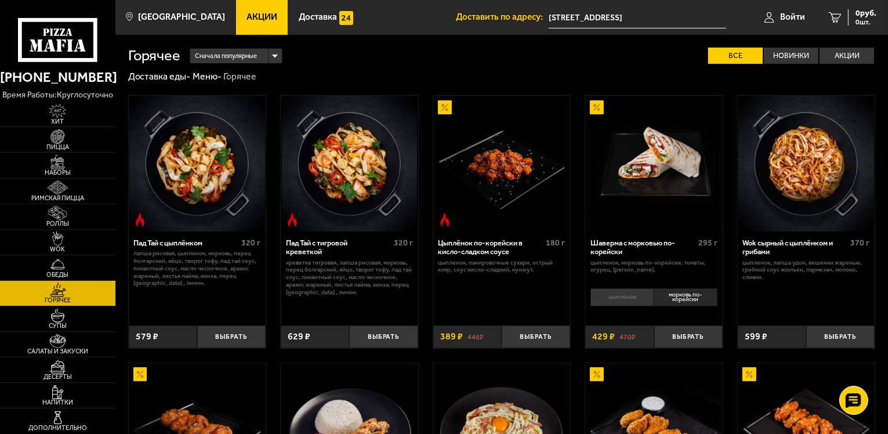
scroll to position [116, 0]
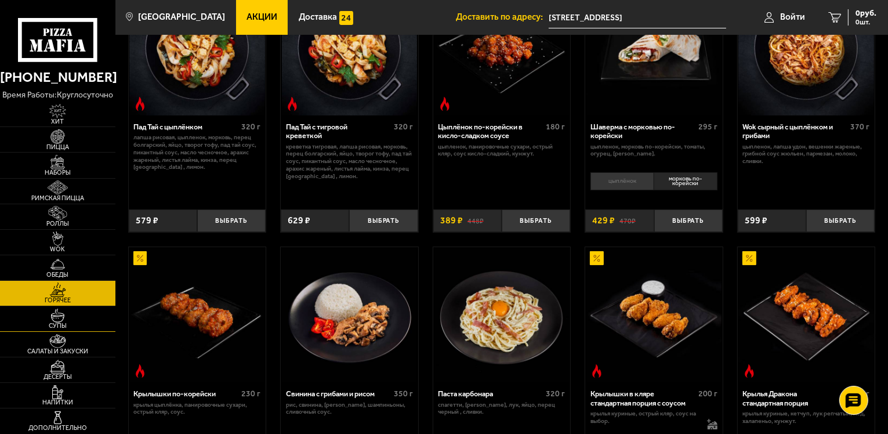
click at [78, 313] on link "Супы" at bounding box center [57, 318] width 115 height 25
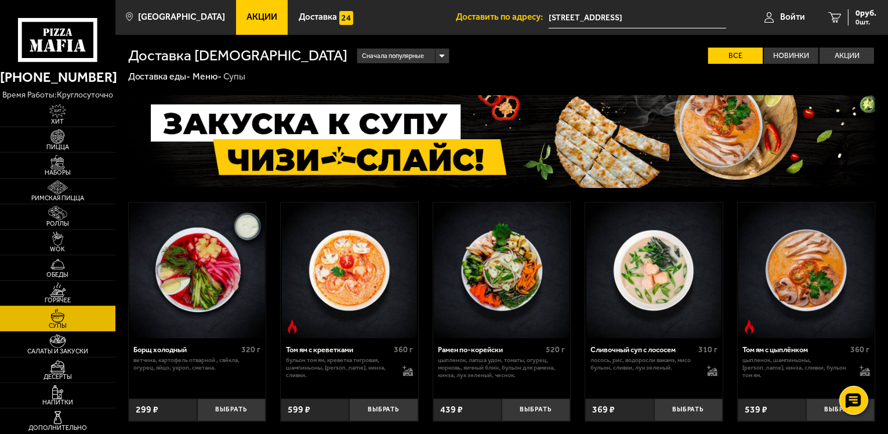
click at [79, 288] on link "Горячее" at bounding box center [57, 293] width 115 height 25
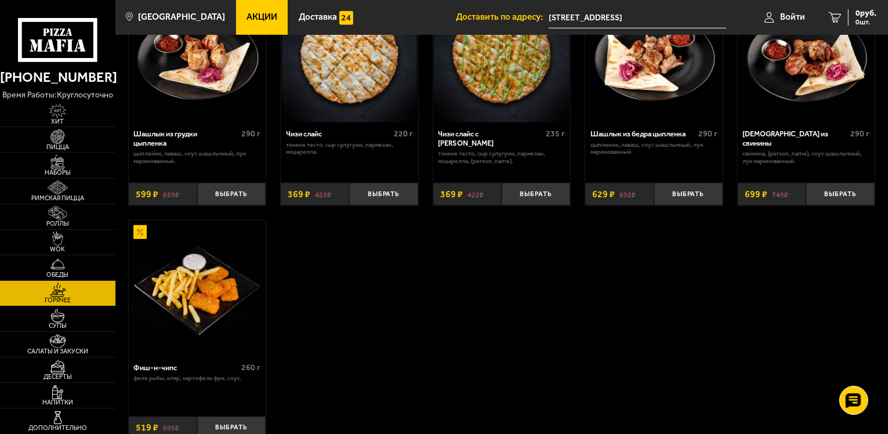
scroll to position [696, 0]
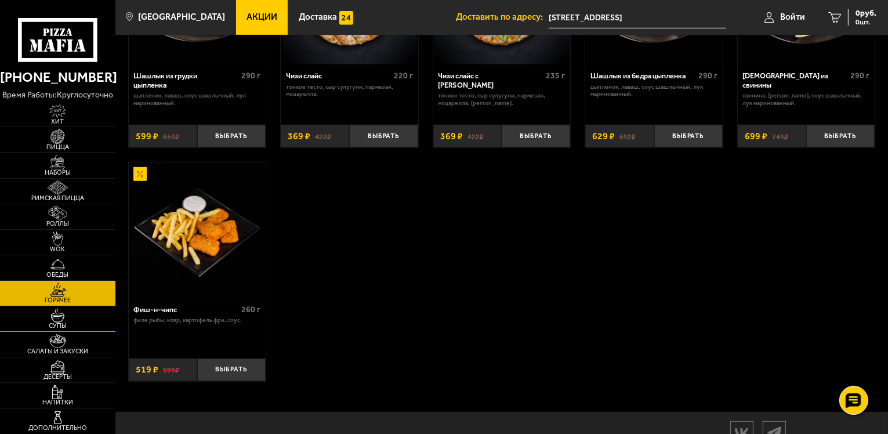
click at [107, 317] on link "Супы" at bounding box center [57, 318] width 115 height 25
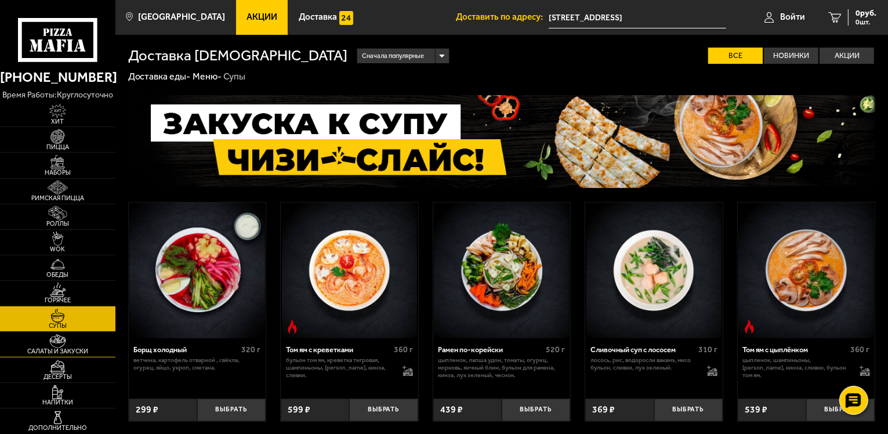
click at [99, 346] on link "Салаты и закуски" at bounding box center [57, 344] width 115 height 25
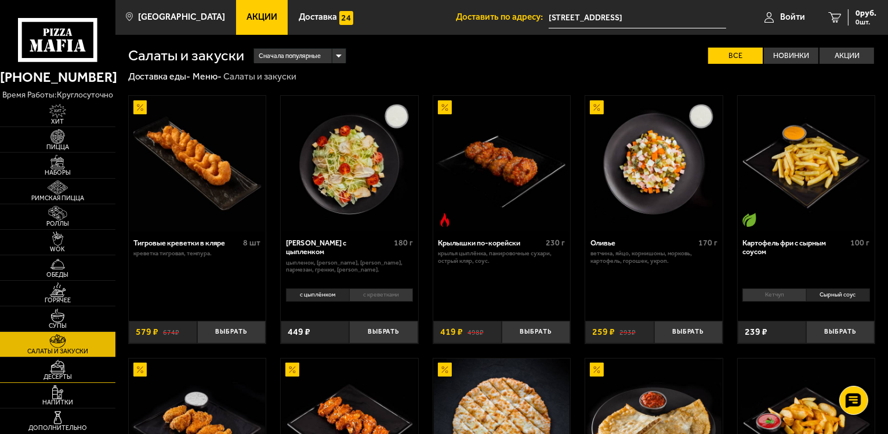
click at [97, 360] on link "Десерты" at bounding box center [57, 369] width 115 height 25
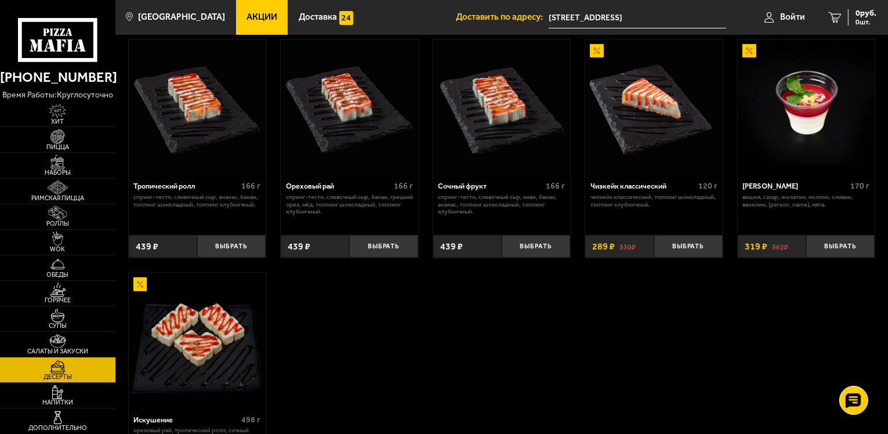
scroll to position [455, 0]
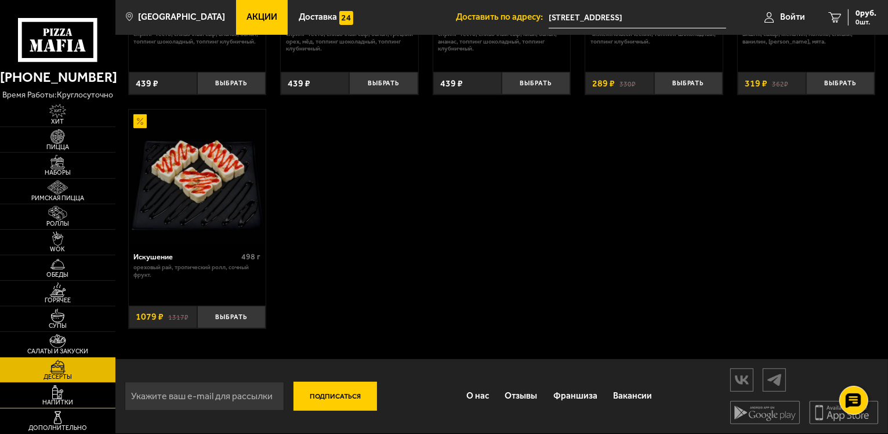
click at [58, 399] on span "Напитки" at bounding box center [57, 402] width 115 height 6
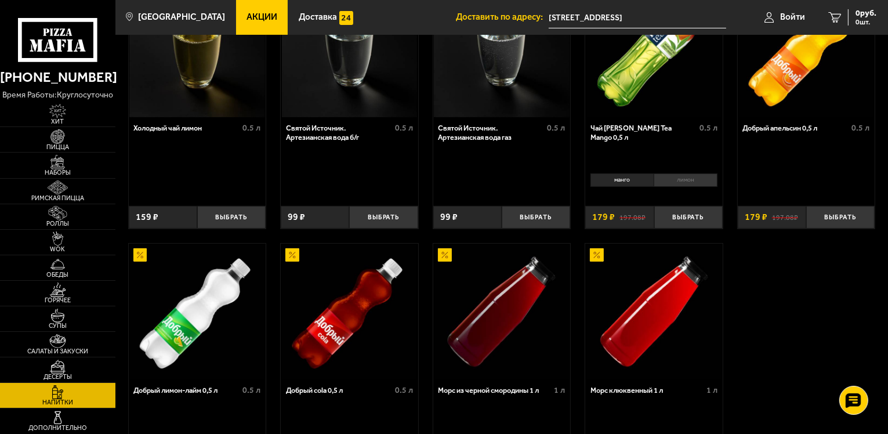
scroll to position [464, 0]
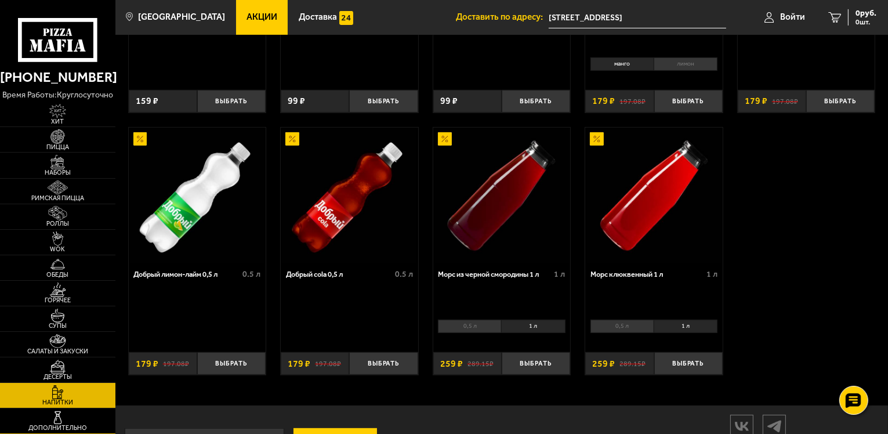
click at [74, 418] on img at bounding box center [57, 418] width 35 height 15
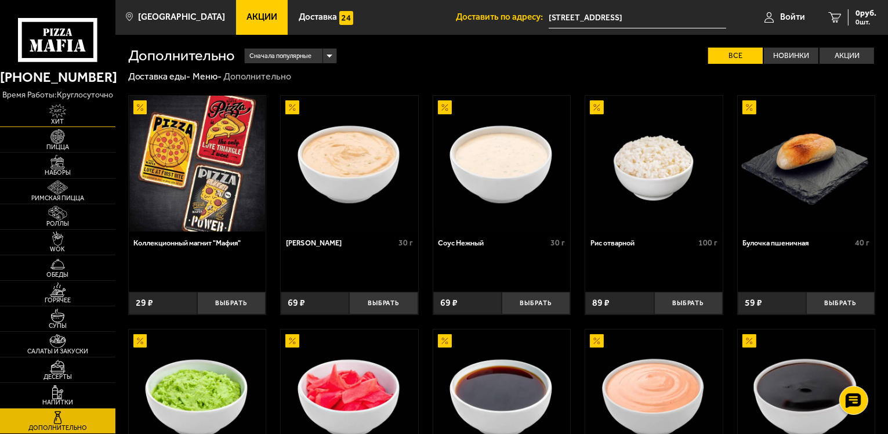
click at [54, 121] on span "Хит" at bounding box center [57, 121] width 115 height 6
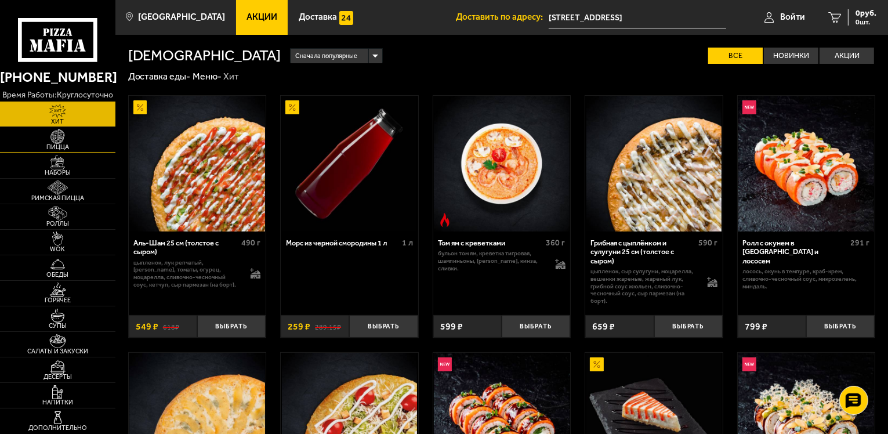
click at [61, 133] on img at bounding box center [57, 136] width 35 height 15
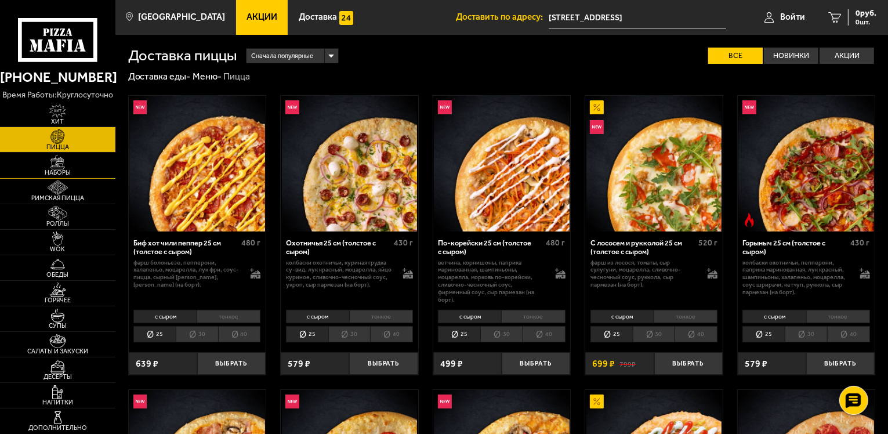
click at [63, 172] on span "Наборы" at bounding box center [57, 172] width 115 height 6
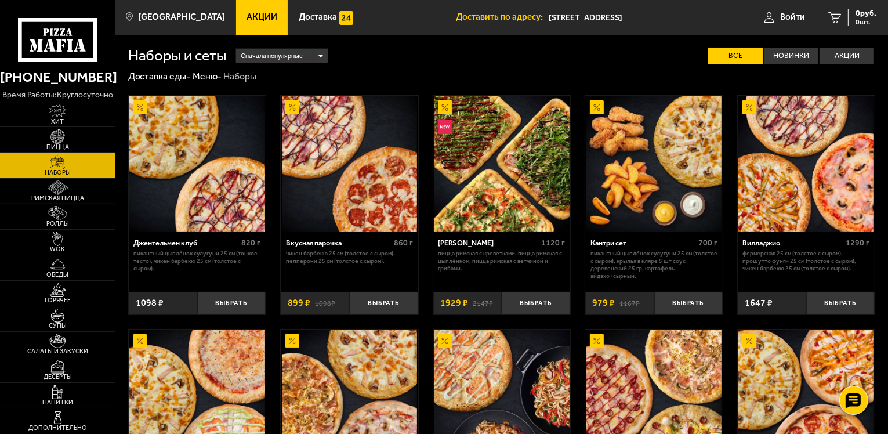
click at [60, 195] on span "Римская пицца" at bounding box center [57, 198] width 115 height 6
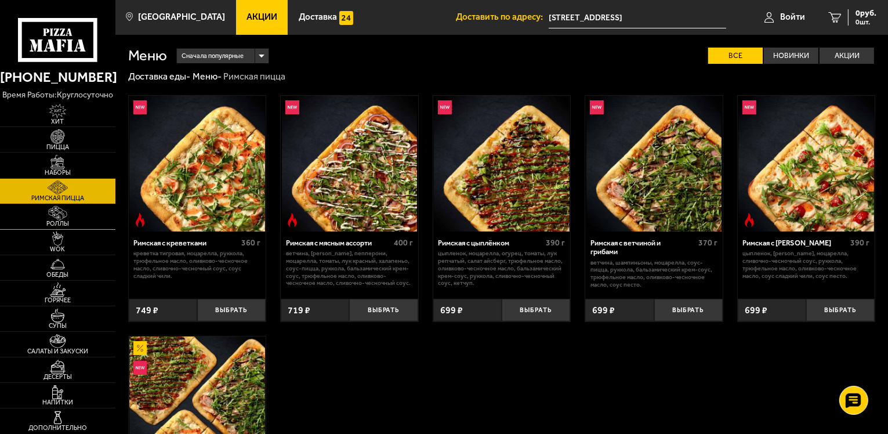
click at [64, 223] on span "Роллы" at bounding box center [57, 223] width 115 height 6
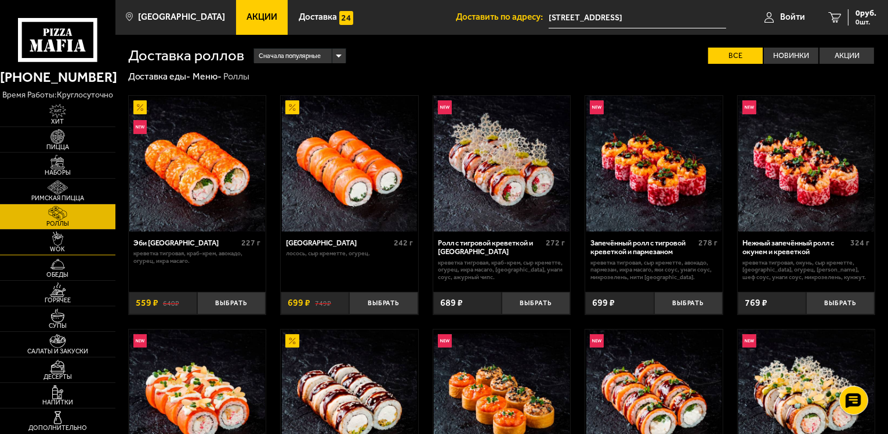
click at [67, 241] on img at bounding box center [57, 238] width 35 height 15
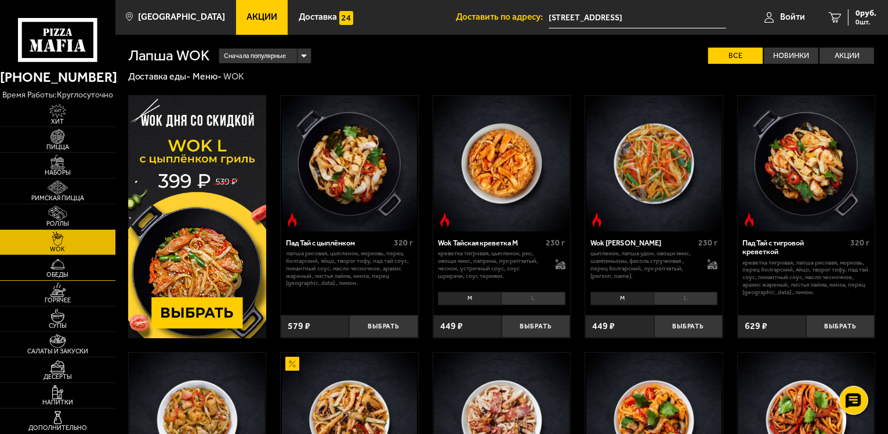
click at [68, 268] on img at bounding box center [57, 264] width 35 height 15
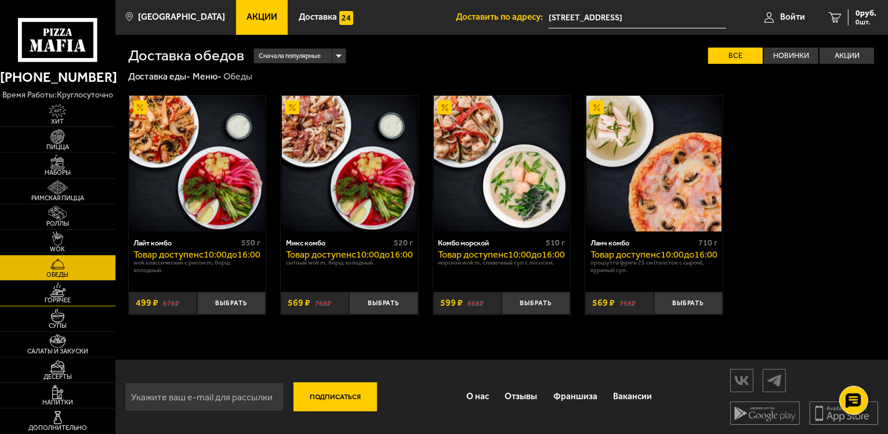
click at [68, 295] on img at bounding box center [57, 289] width 35 height 15
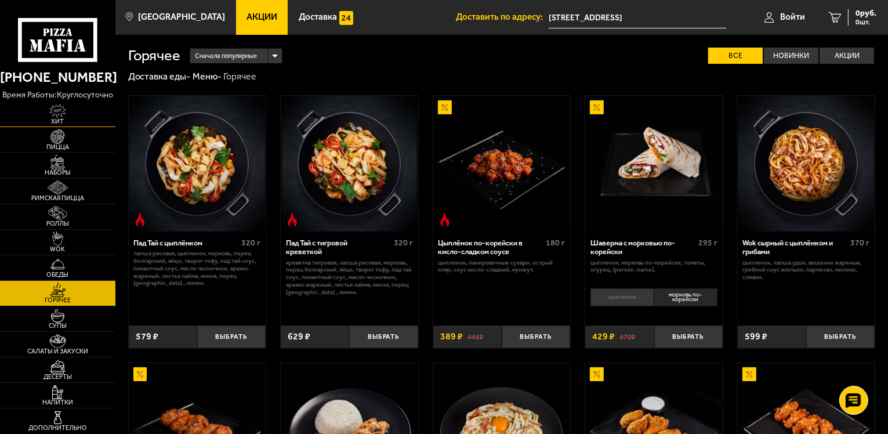
click at [73, 111] on img at bounding box center [57, 111] width 35 height 15
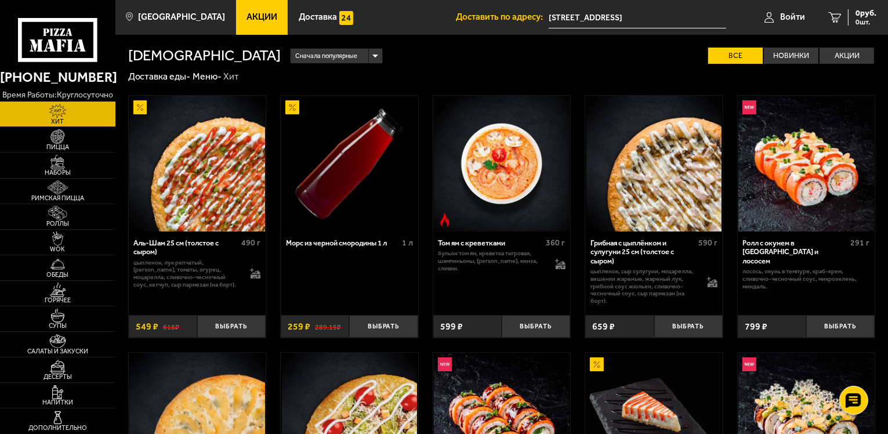
click at [587, 21] on input "[STREET_ADDRESS]" at bounding box center [637, 17] width 177 height 21
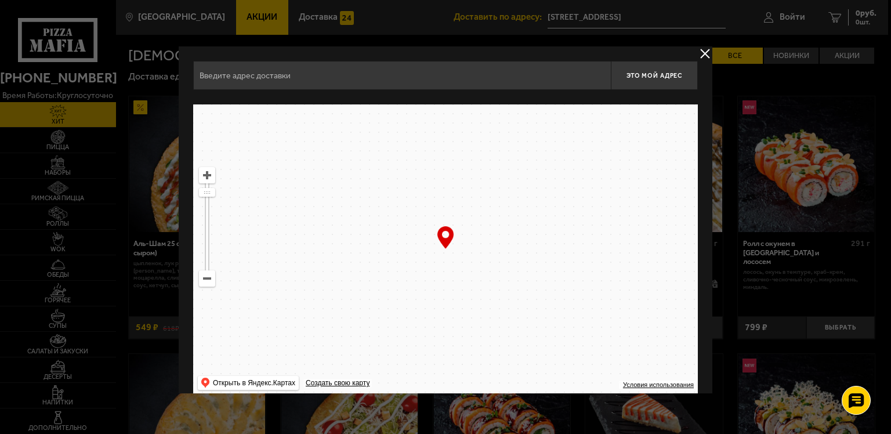
type input "[STREET_ADDRESS]"
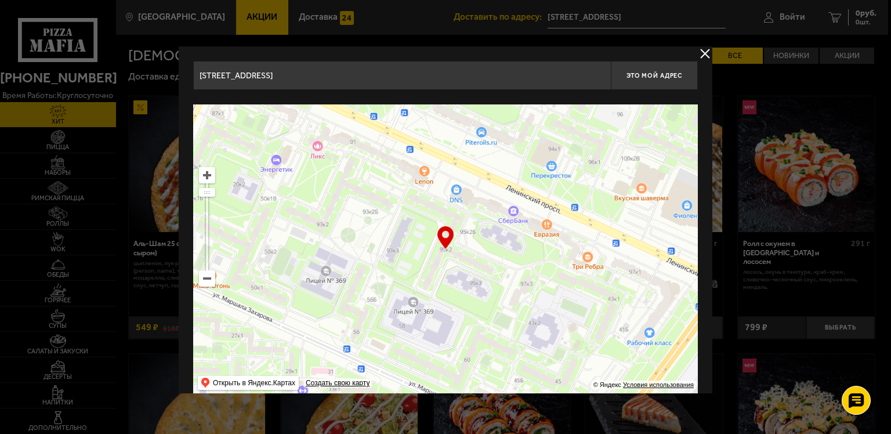
click at [703, 47] on button "delivery type" at bounding box center [705, 53] width 15 height 15
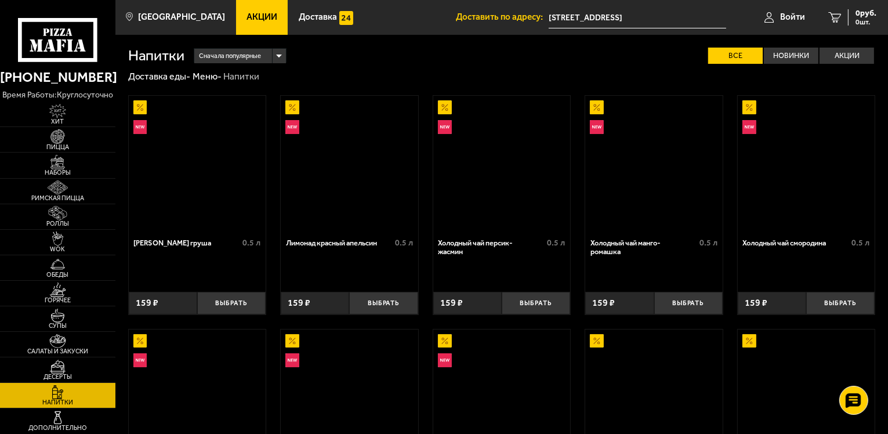
scroll to position [464, 0]
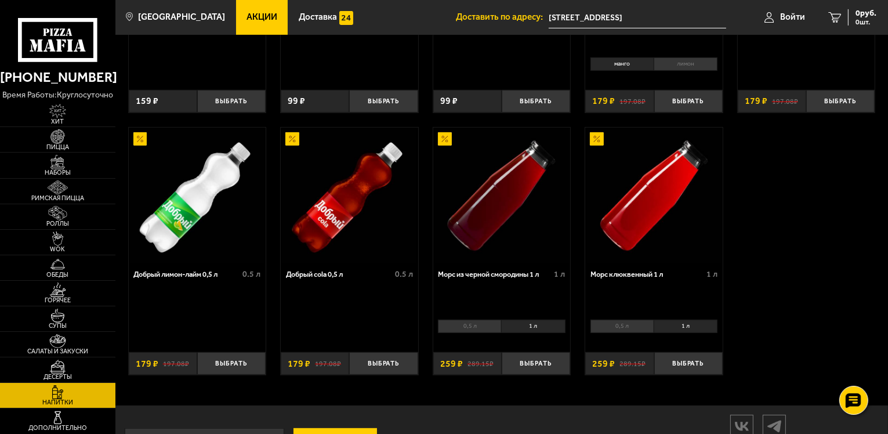
scroll to position [455, 0]
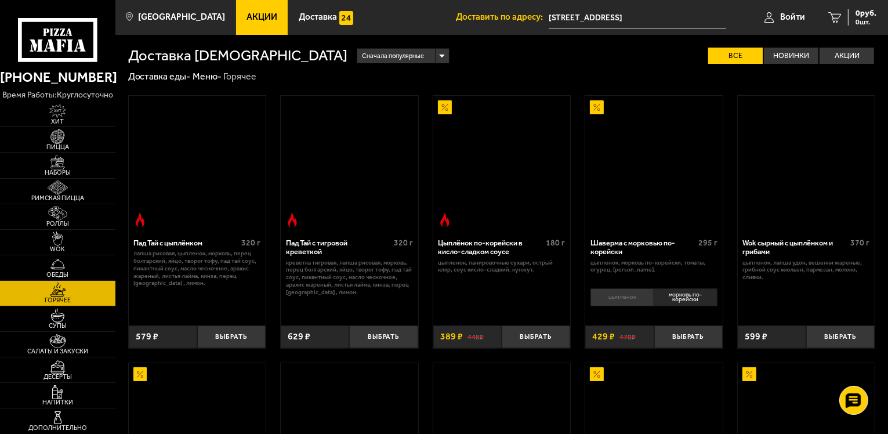
scroll to position [696, 0]
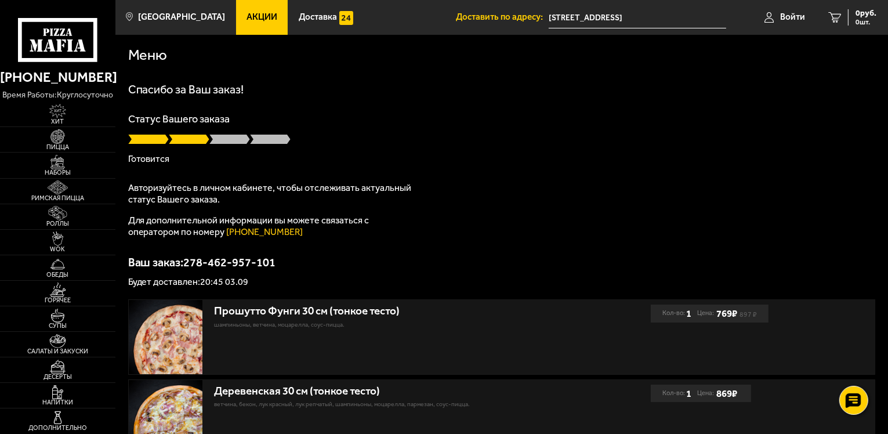
drag, startPoint x: 212, startPoint y: 139, endPoint x: 253, endPoint y: 139, distance: 40.6
click at [253, 139] on div at bounding box center [502, 139] width 748 height 12
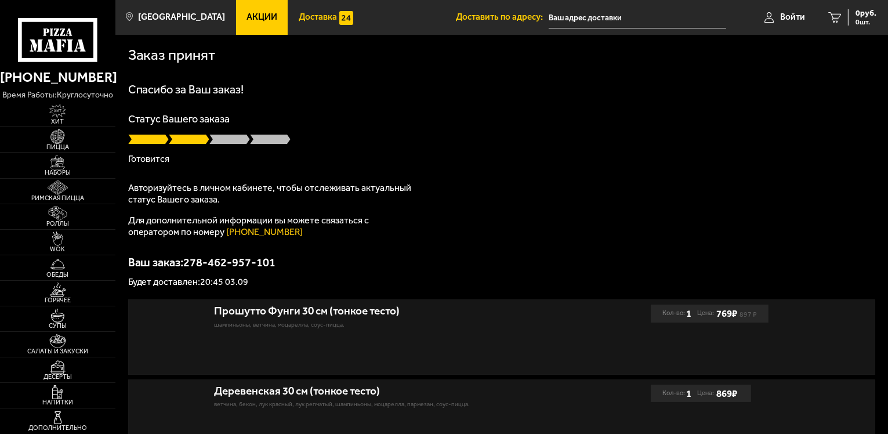
type input "[STREET_ADDRESS]"
